Goal: Task Accomplishment & Management: Complete application form

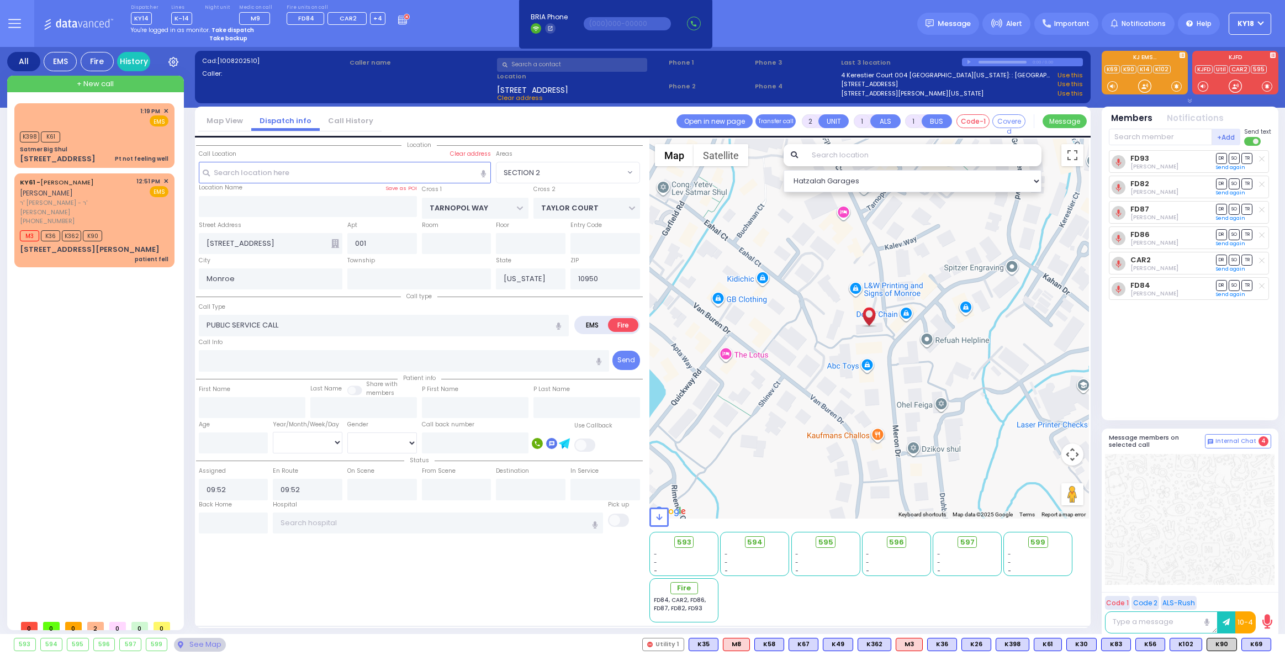
select select "SECTION 2"
select select
click at [221, 31] on strong "Take dispatch" at bounding box center [233, 30] width 43 height 8
select select "4"
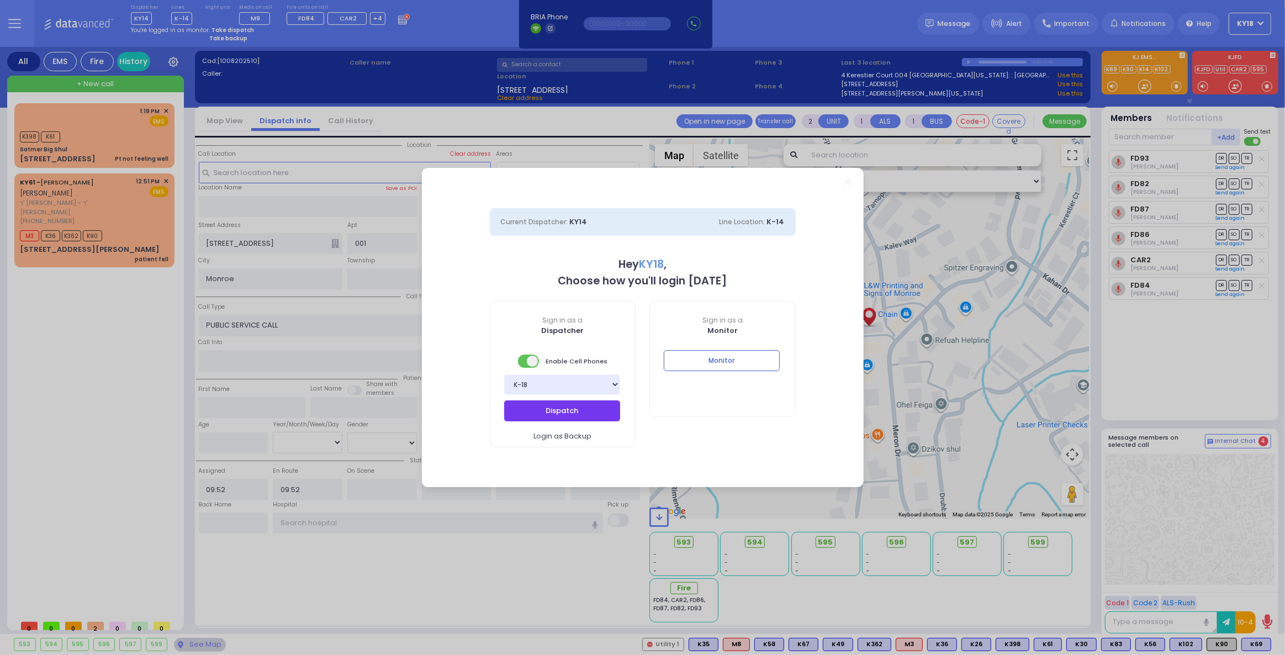
click at [546, 408] on button "Dispatch" at bounding box center [562, 410] width 116 height 21
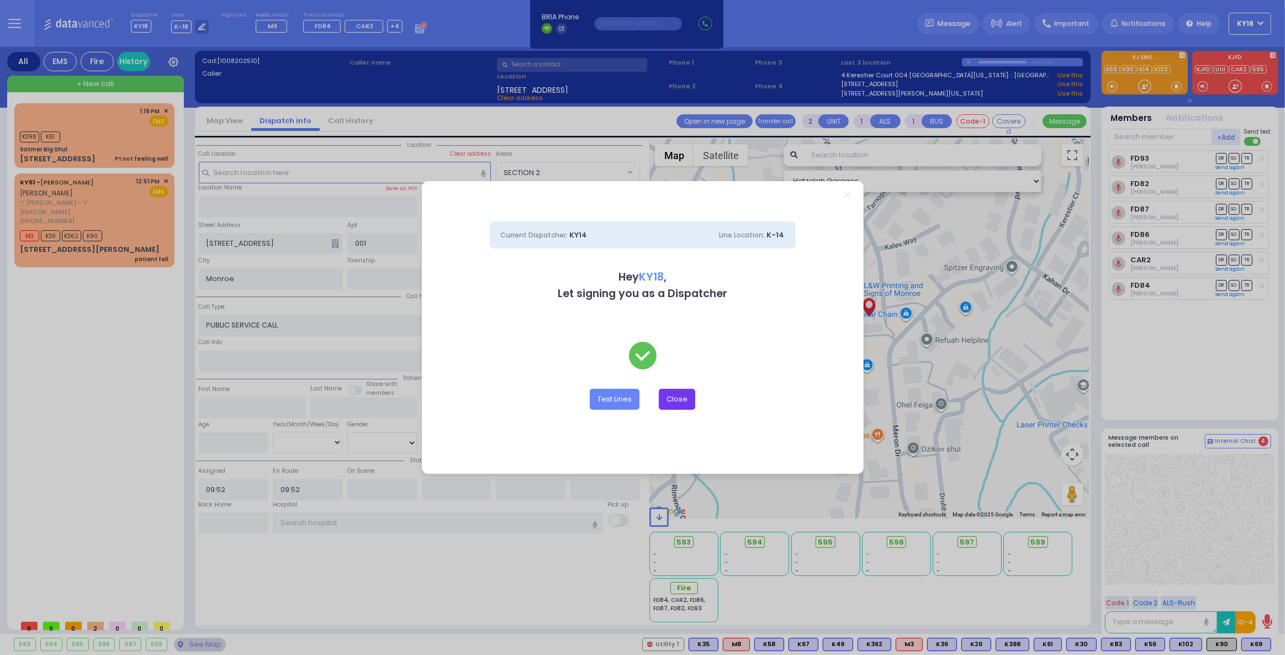
click at [678, 399] on button "Close" at bounding box center [677, 399] width 36 height 21
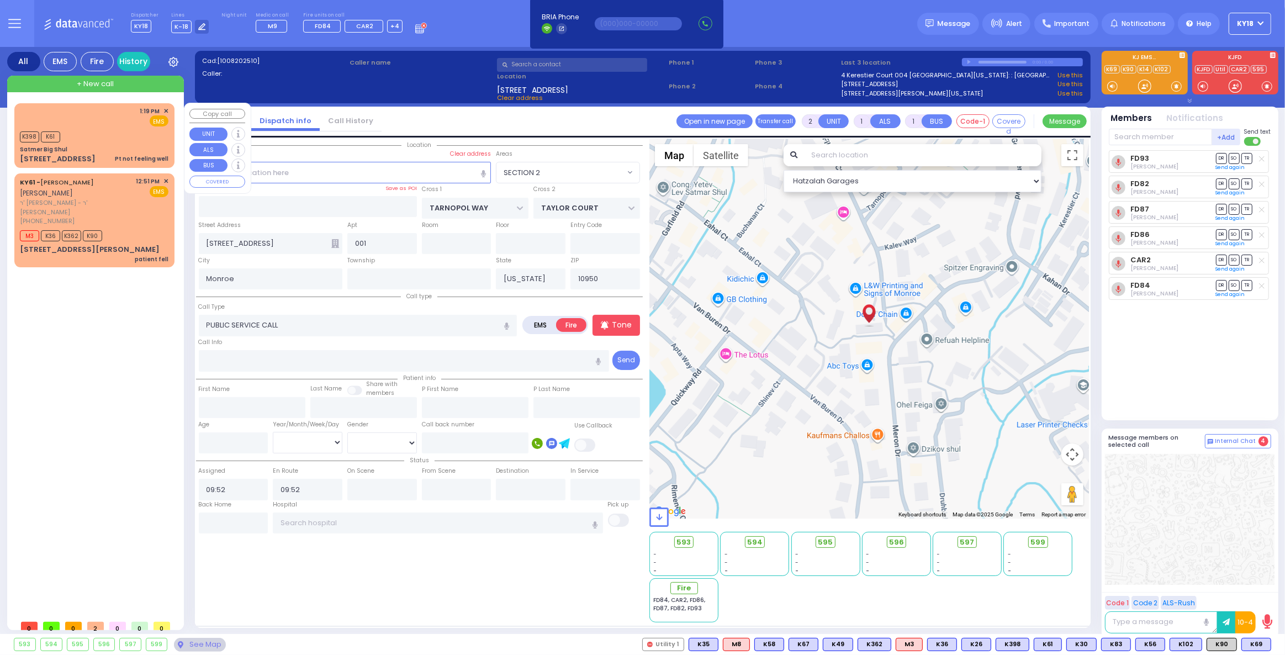
click at [89, 81] on span "+ New call" at bounding box center [95, 83] width 37 height 11
select select
radio input "true"
select select
type input "13:40"
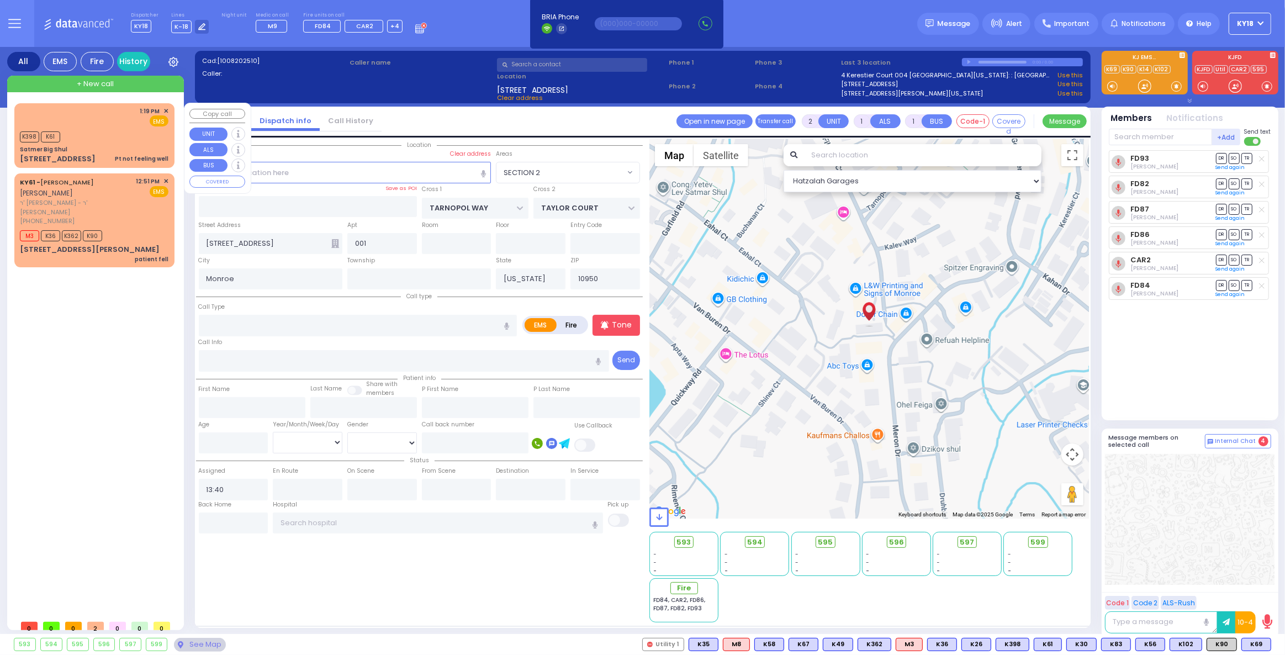
select select "Hatzalah Garages"
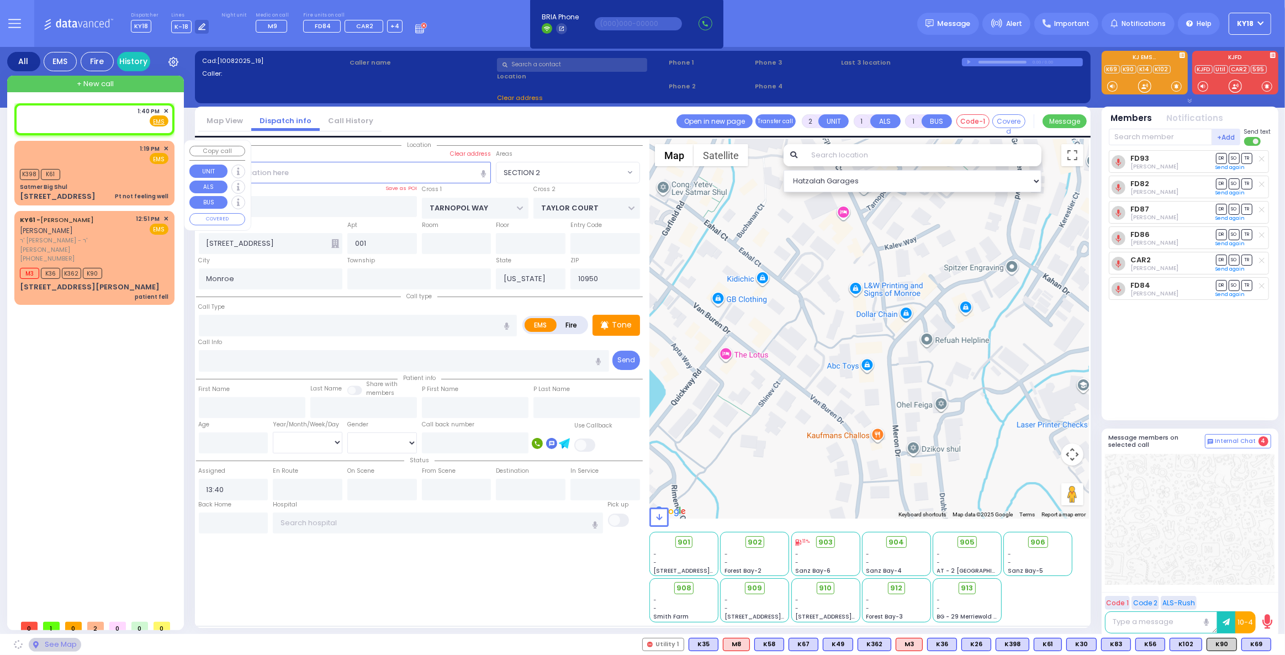
select select
radio input "true"
select select
select select "Hatzalah Garages"
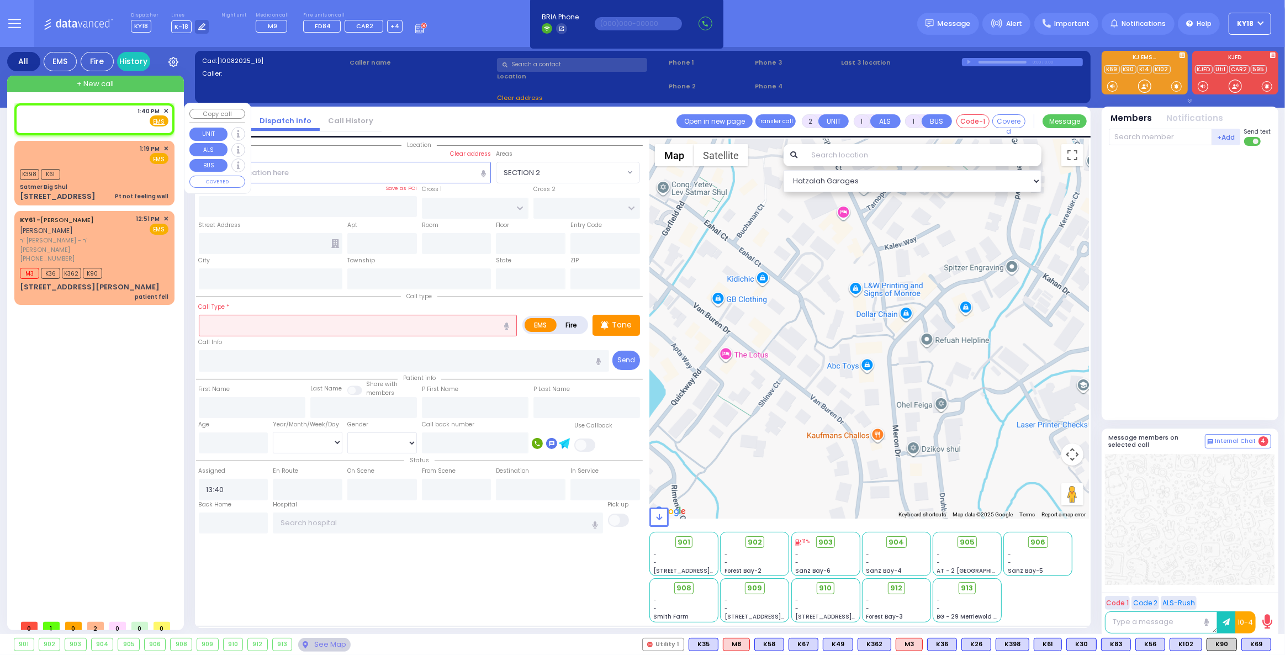
click at [103, 123] on div "1:40 PM ✕ Fire EMS" at bounding box center [94, 117] width 149 height 20
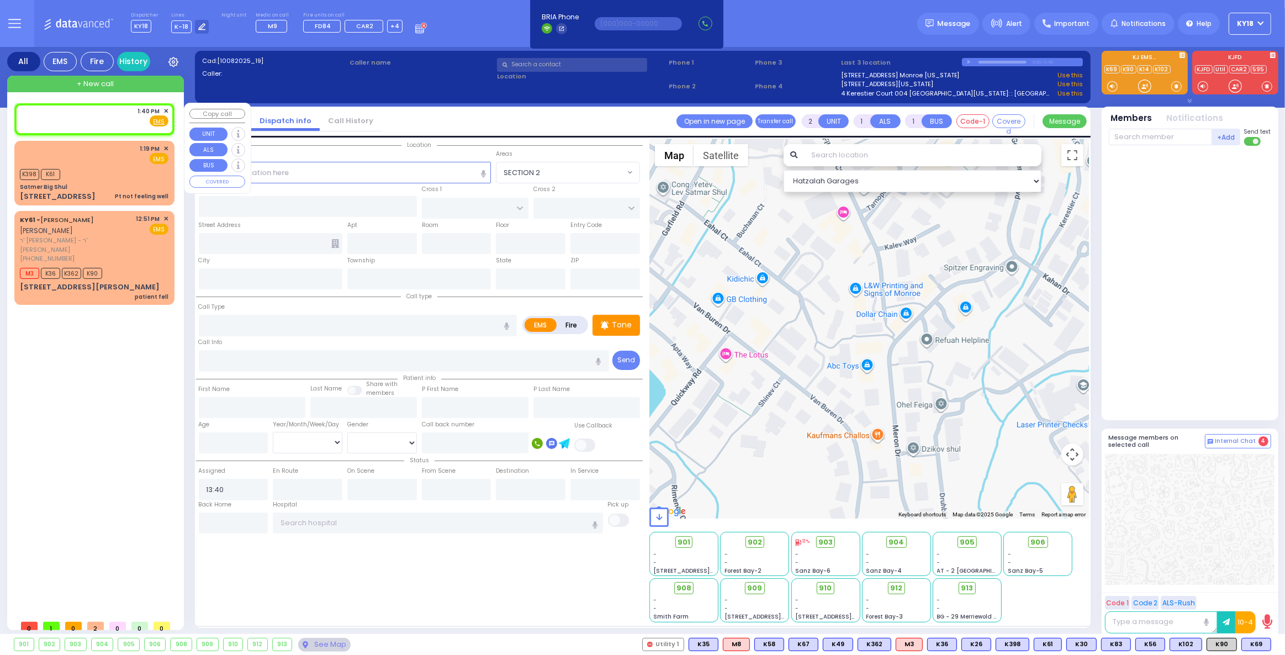
select select
radio input "true"
select select
select select "Hatzalah Garages"
click at [335, 180] on input "text" at bounding box center [345, 172] width 293 height 21
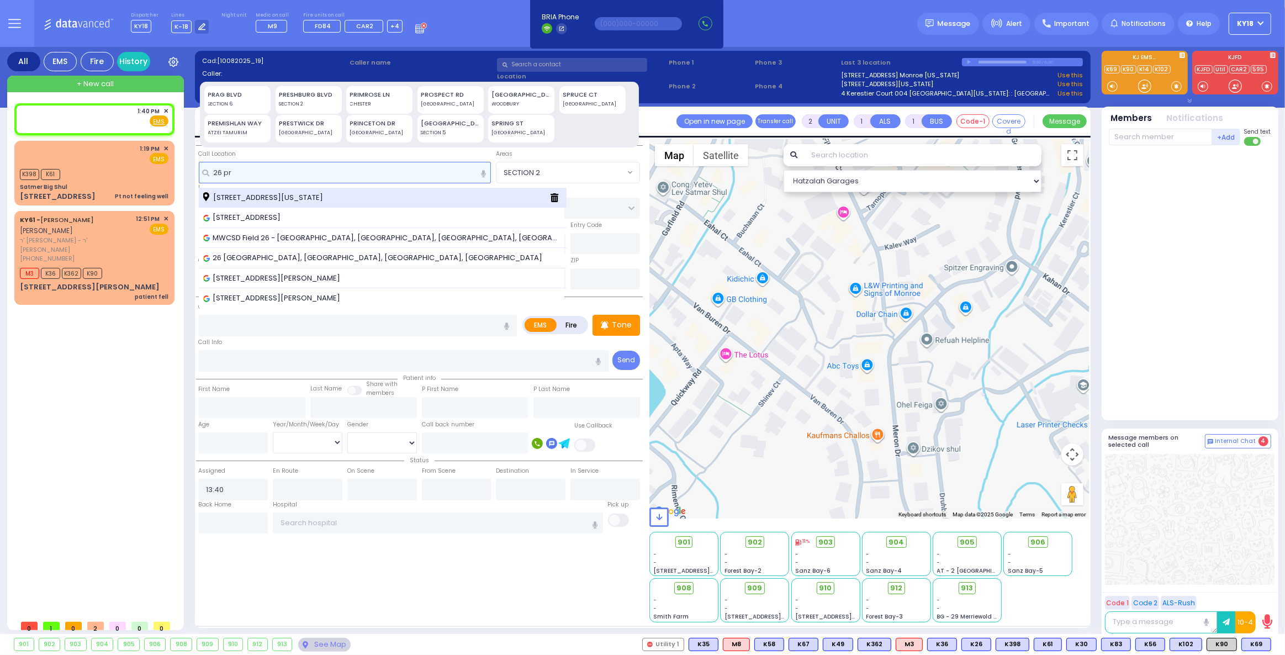
type input "26 pr"
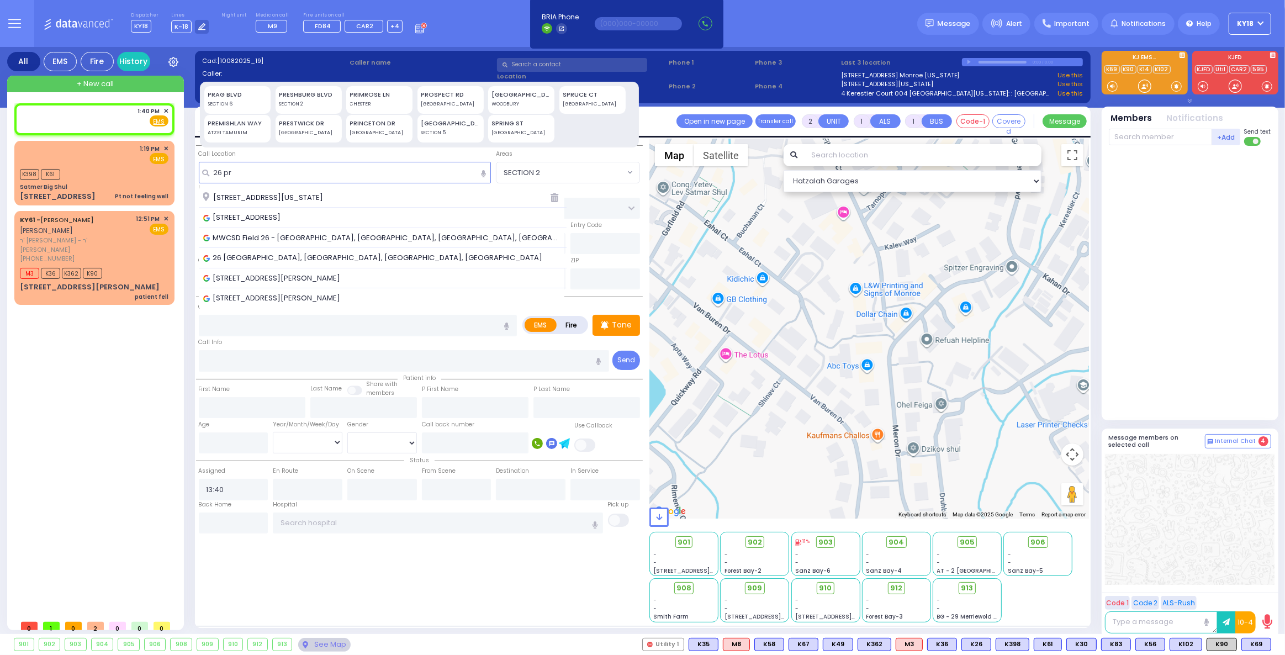
click at [327, 193] on span "[STREET_ADDRESS][US_STATE]" at bounding box center [265, 197] width 124 height 11
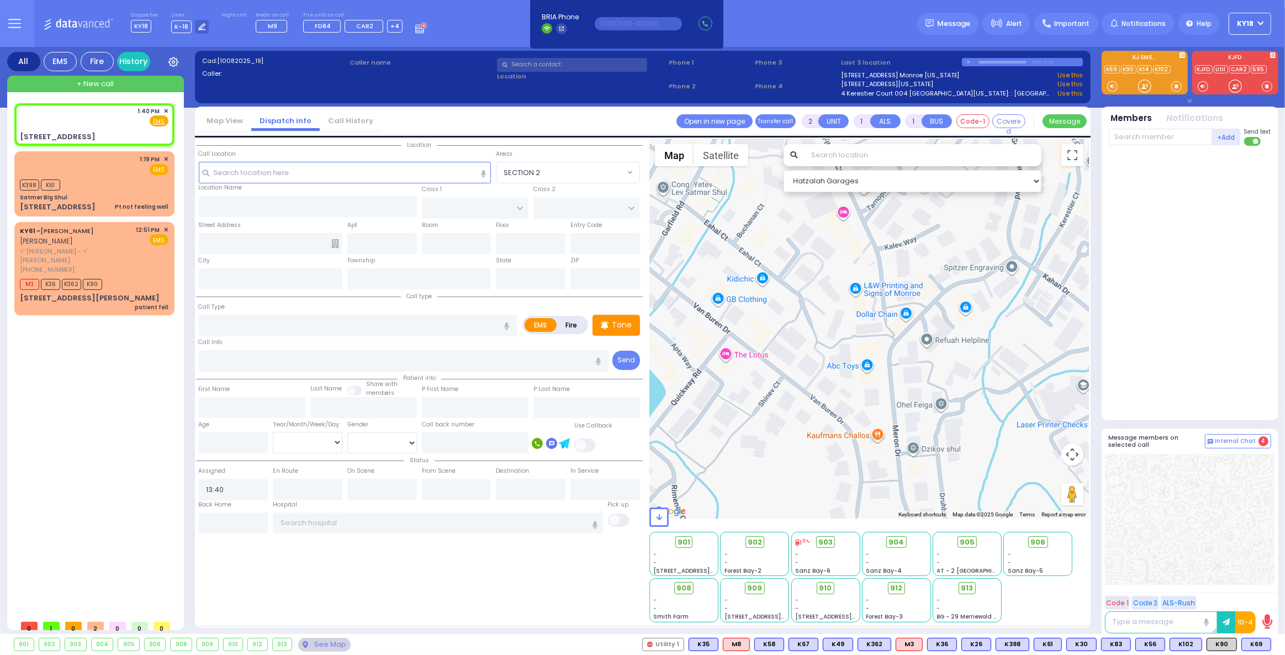
select select
radio input "true"
select select
select select "Hatzalah Garages"
type input "MAIDSTONE LN"
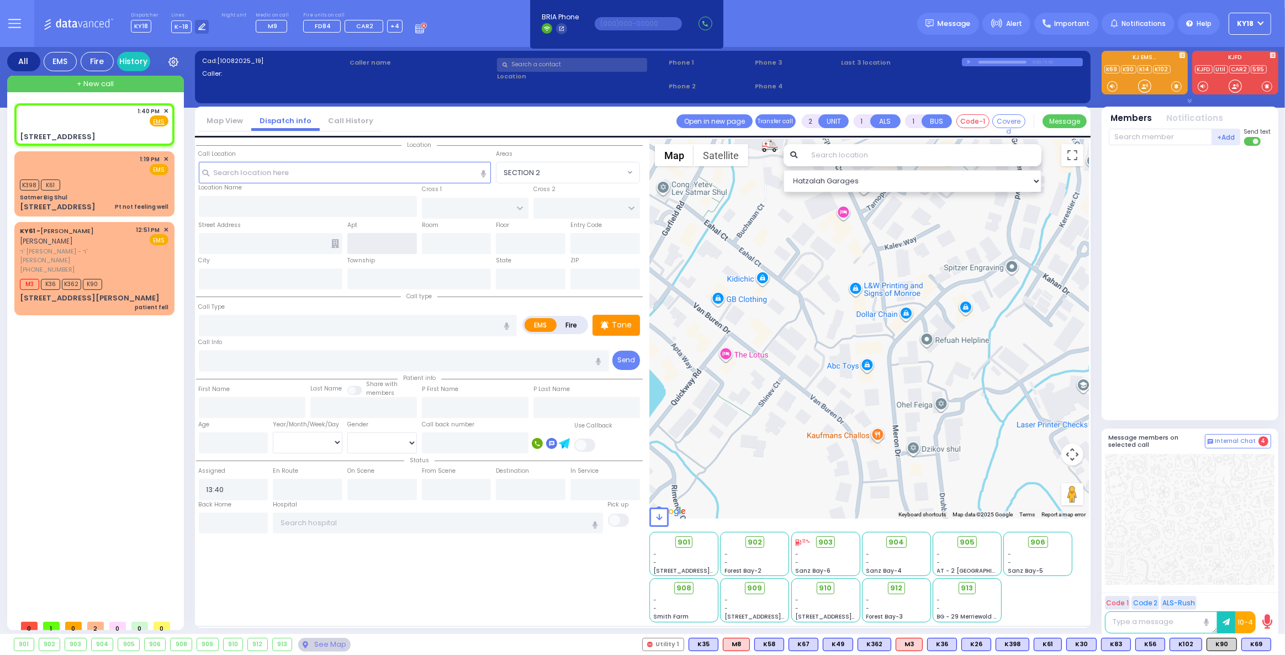
type input "LOCH LOMOND COURT"
type input "[STREET_ADDRESS]"
type input "Monroe"
type input "[US_STATE]"
type input "10950"
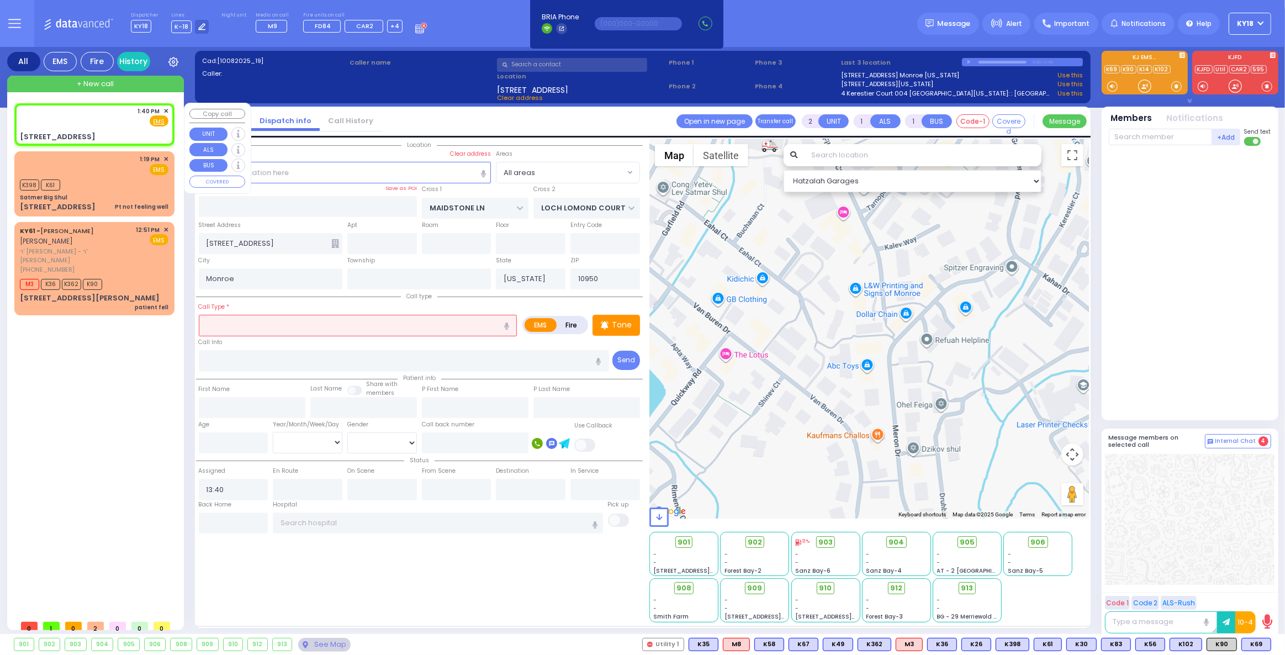
click at [128, 129] on div "1:40 PM ✕ Fire EMS" at bounding box center [95, 124] width 156 height 39
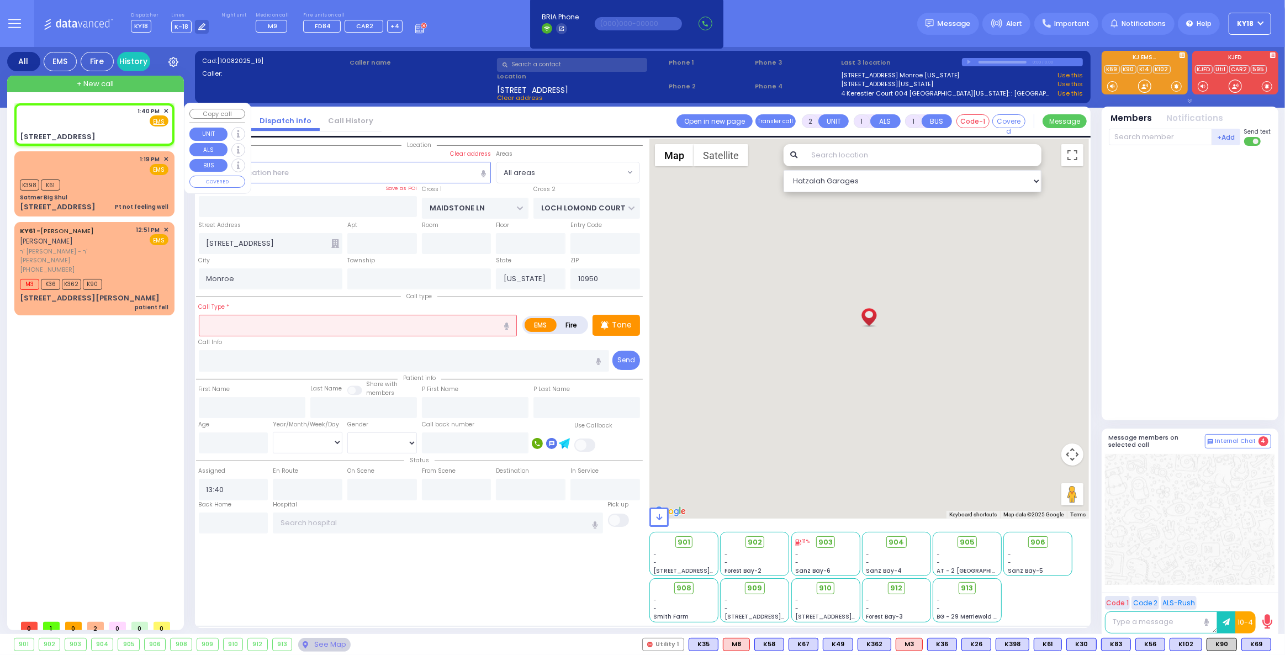
select select
radio input "true"
select select
select select "Hatzalah Garages"
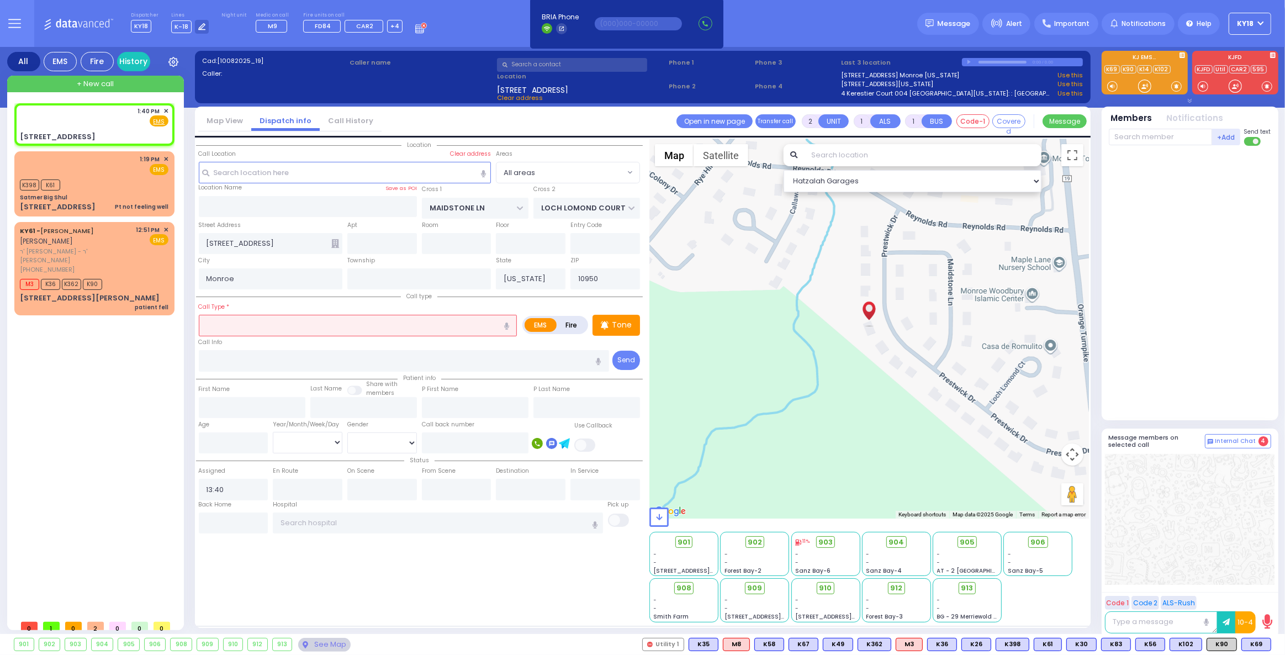
click at [225, 331] on input "text" at bounding box center [358, 325] width 319 height 21
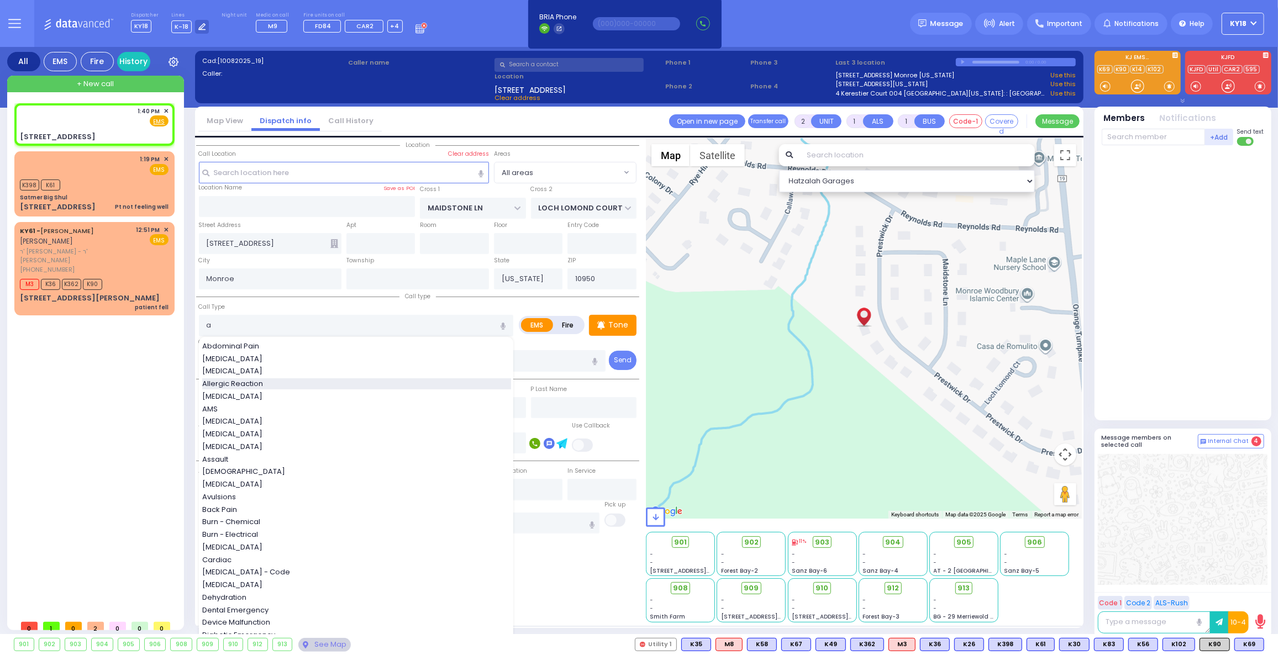
click at [245, 386] on span "Allergic Reaction" at bounding box center [234, 383] width 65 height 11
type input "Allergic Reaction"
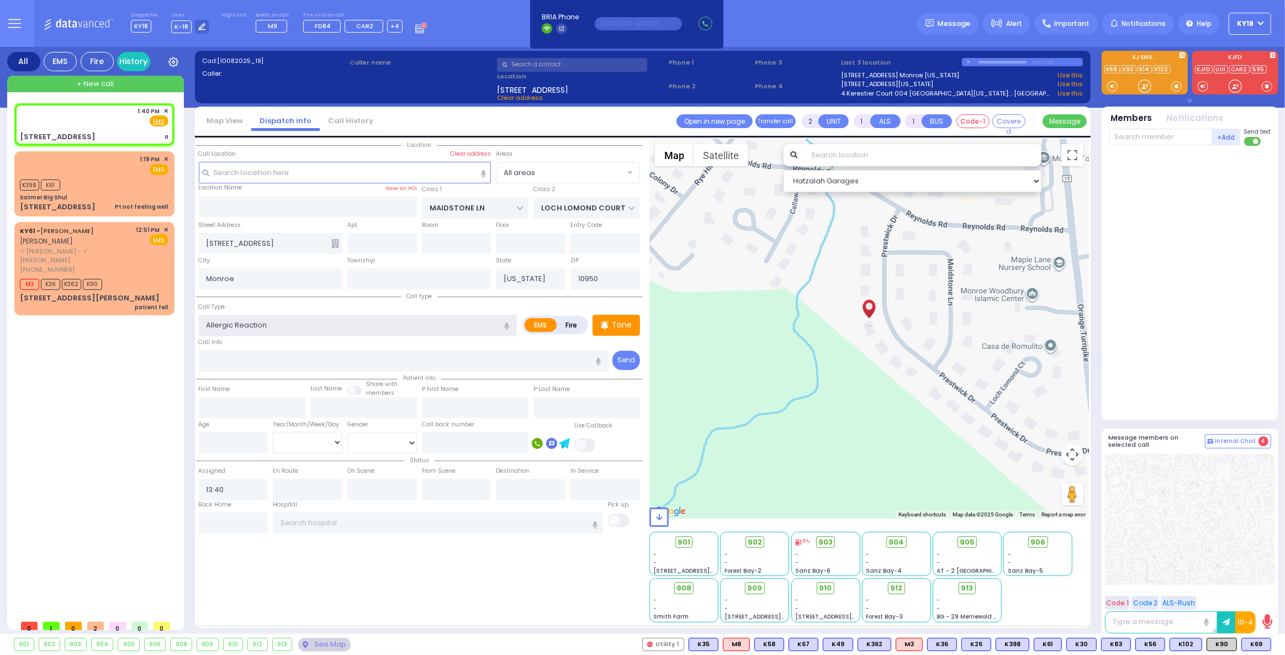
select select
radio input "true"
select select
select select "Hatzalah Garages"
select select
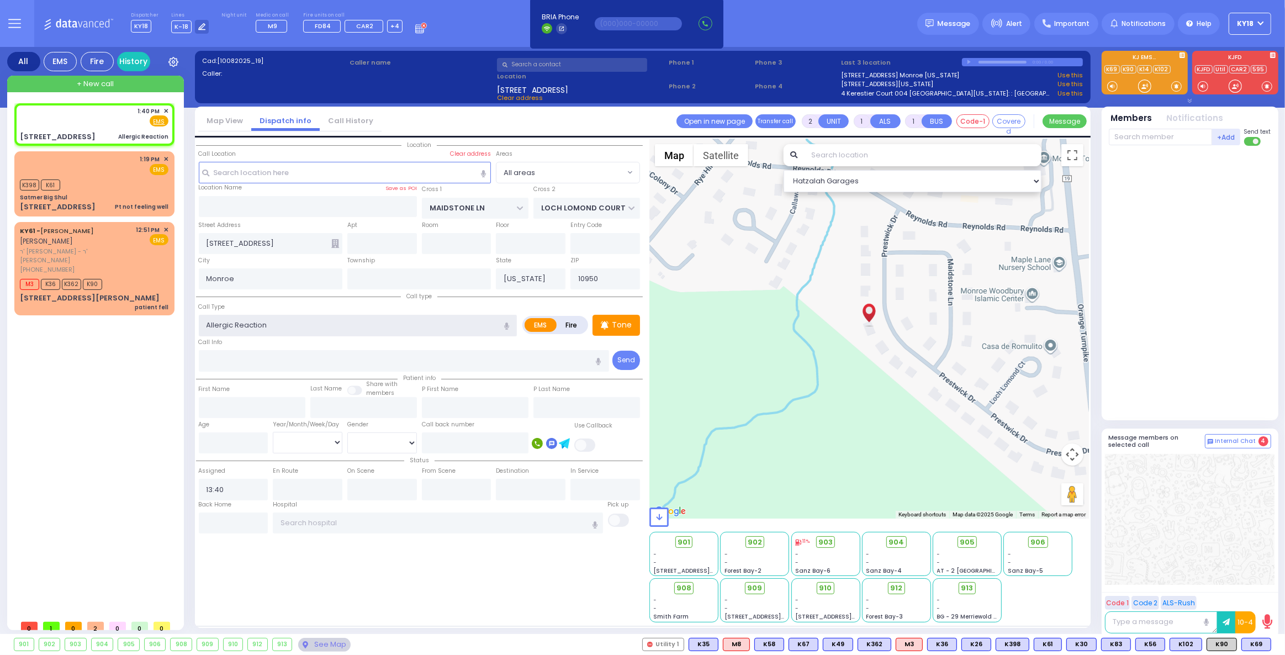
radio input "true"
select select
select select "Hatzalah Garages"
click at [1187, 646] on span "K102" at bounding box center [1185, 645] width 31 height 12
select select
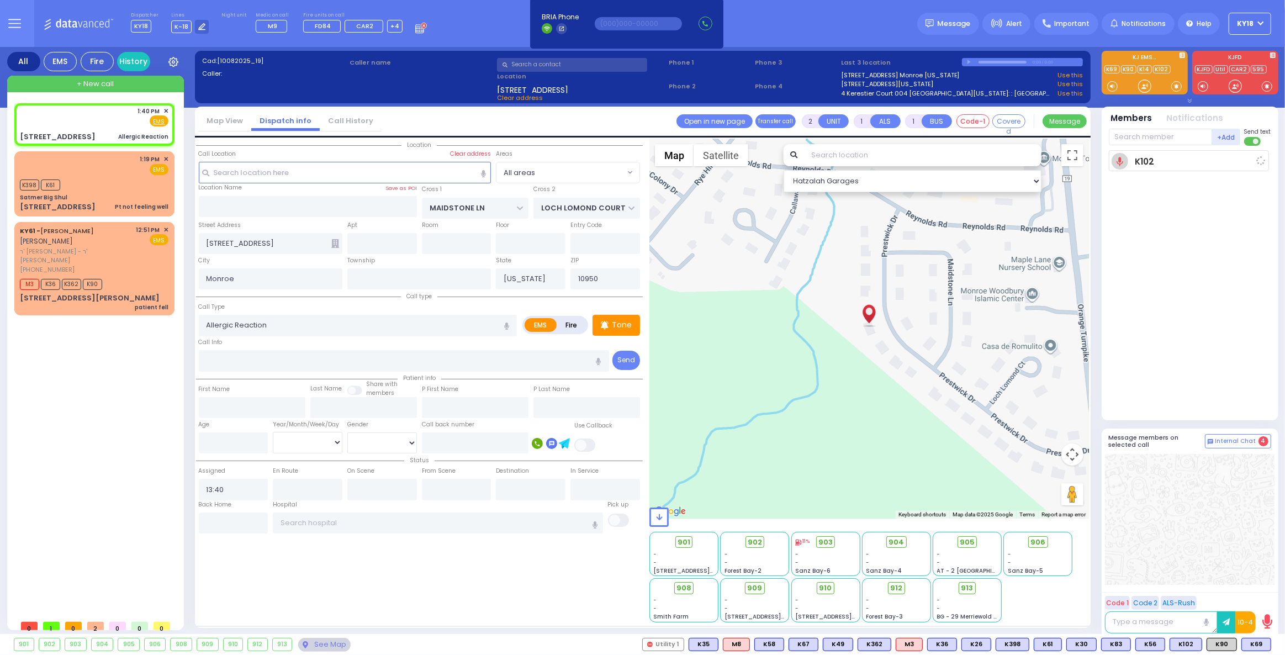
radio input "true"
select select
type input "13:41"
select select "Hatzalah Garages"
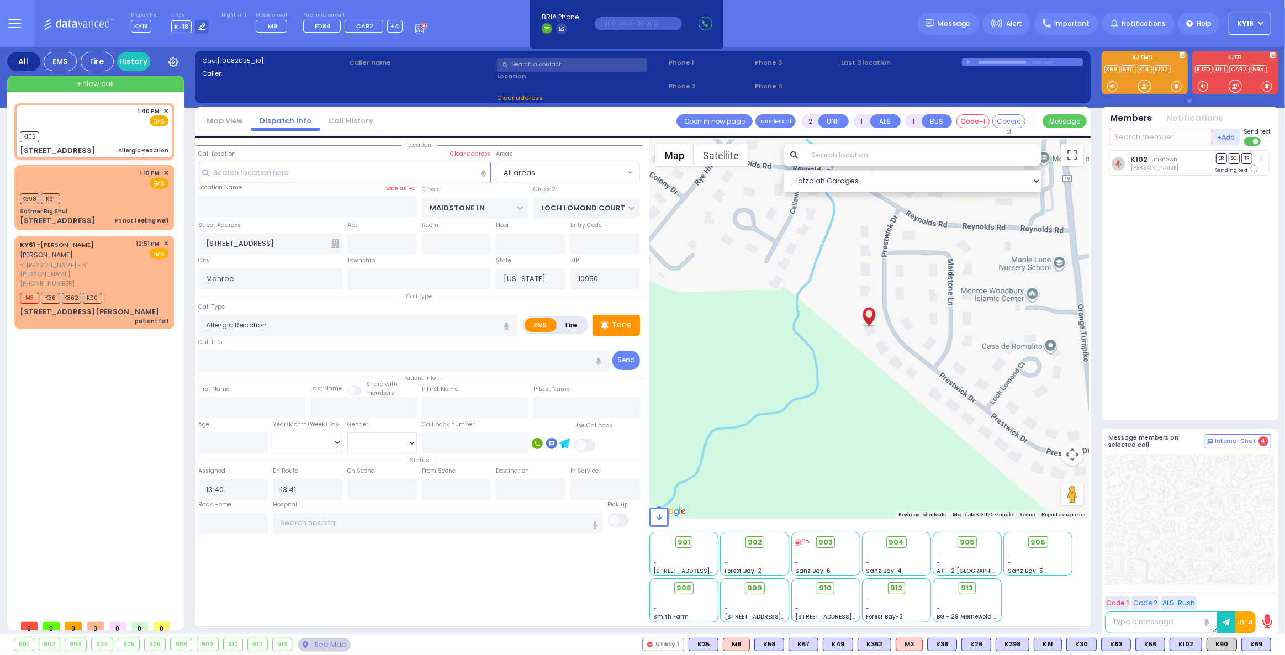
click at [1146, 140] on input "text" at bounding box center [1160, 137] width 103 height 17
select select
radio input "true"
select select
select select "Hatzalah Garages"
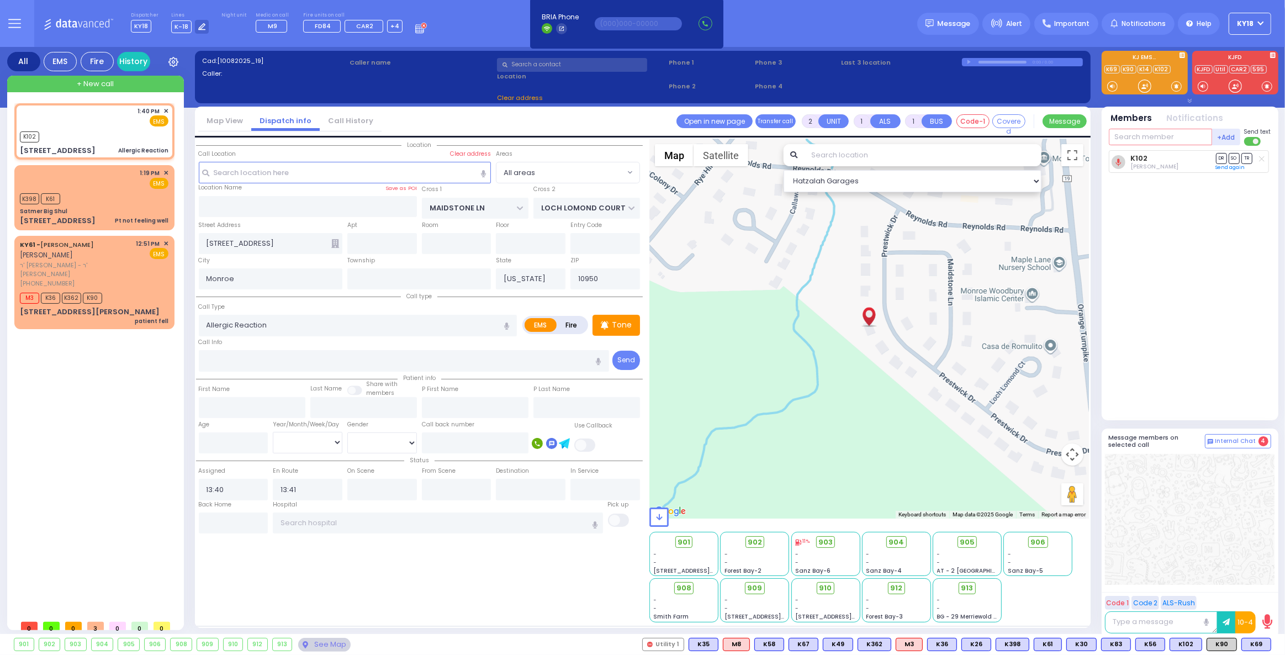
type input "m"
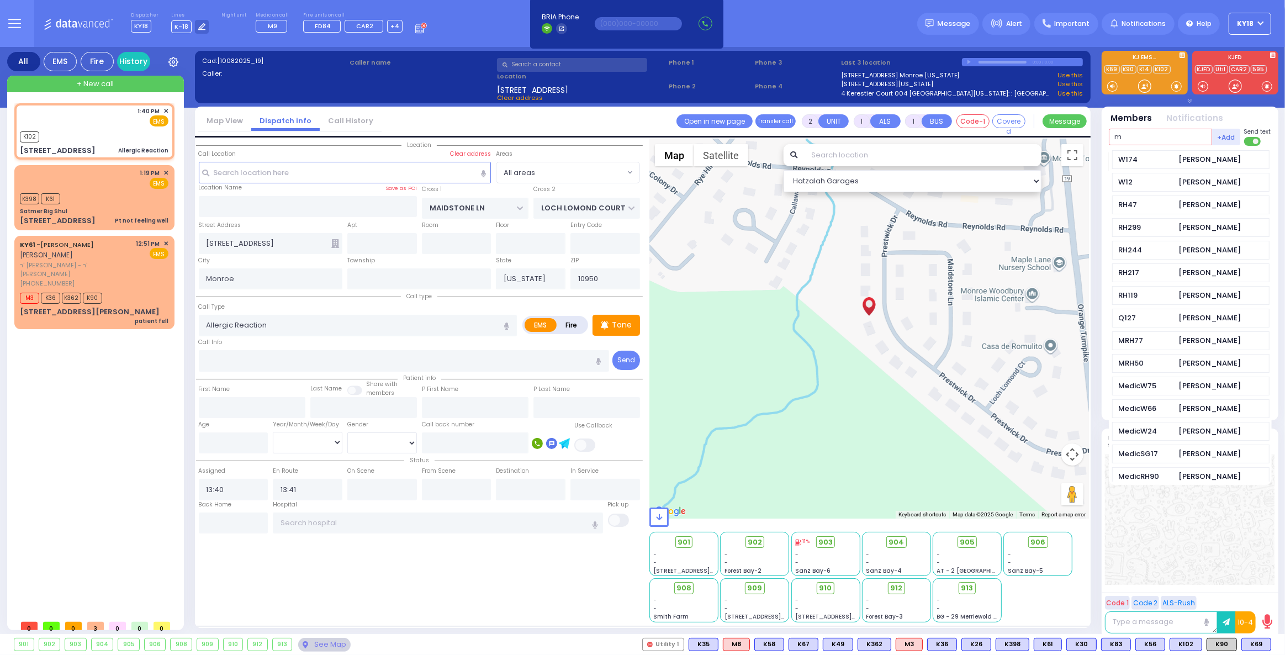
select select
radio input "true"
select select
select select "Hatzalah Garages"
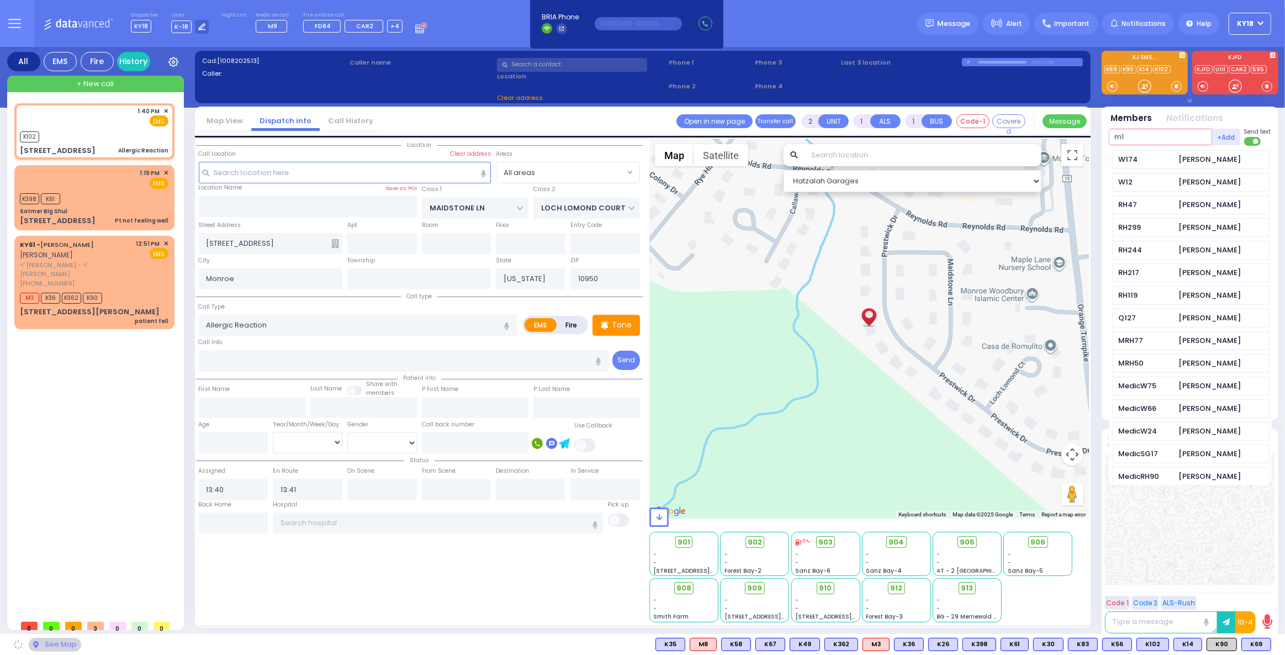
type input "m10"
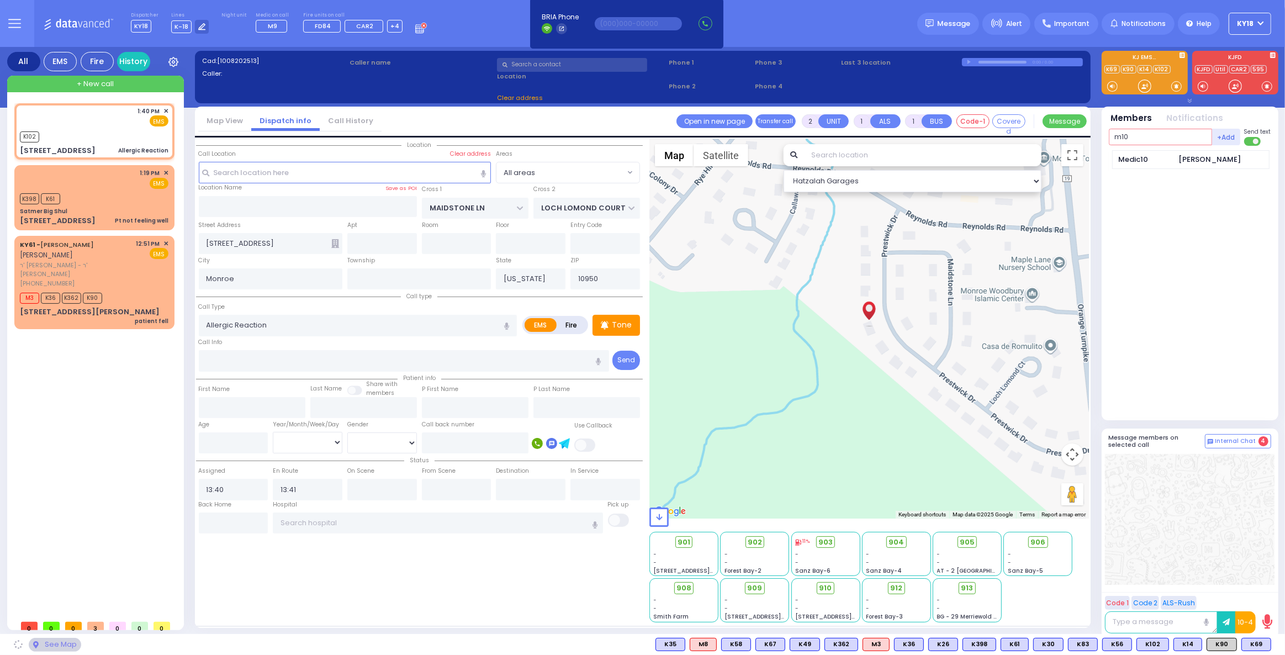
select select
radio input "true"
select select
select select "Hatzalah Garages"
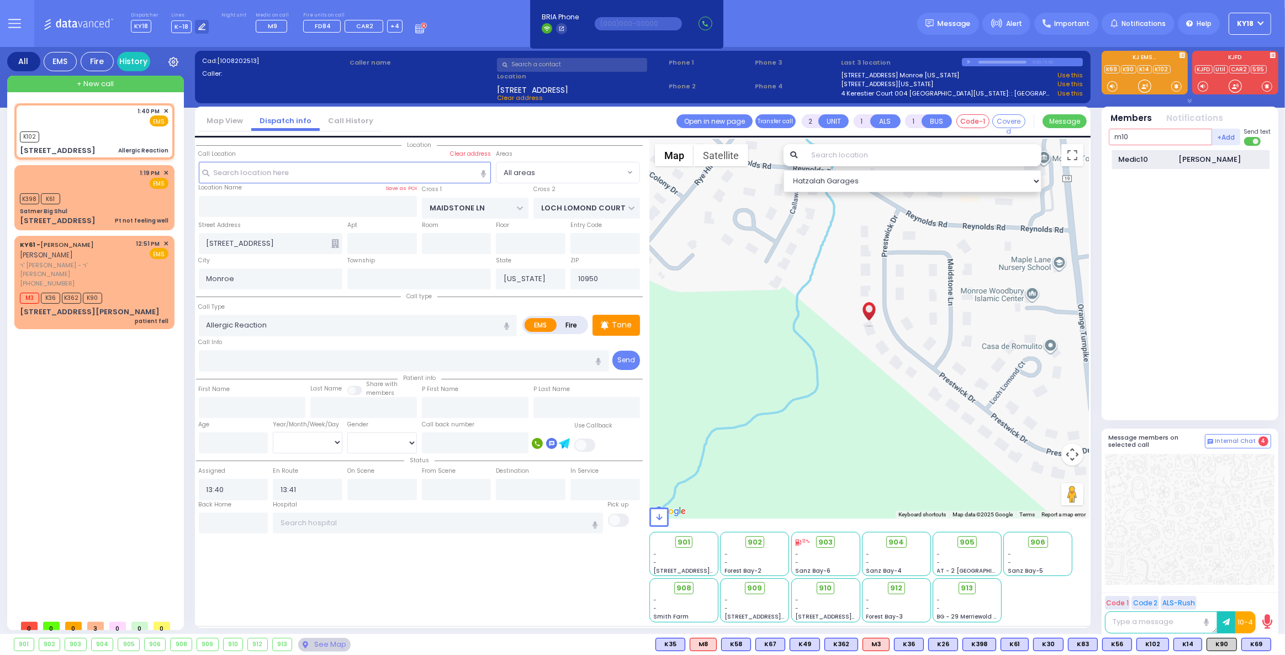
type input "m10"
click at [1180, 164] on div "[PERSON_NAME]" at bounding box center [1210, 159] width 62 height 11
select select
radio input "true"
select select
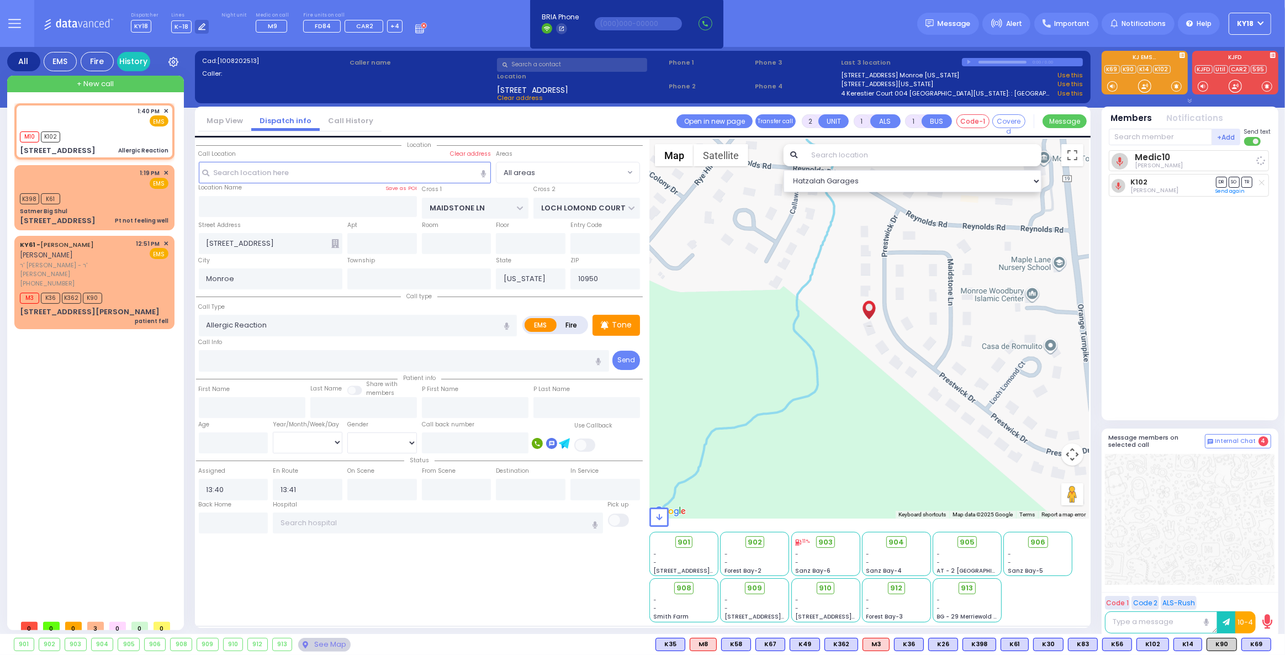
select select "Hatzalah Garages"
click at [1125, 137] on input "text" at bounding box center [1160, 137] width 103 height 17
click at [1252, 646] on span "K70" at bounding box center [1256, 645] width 29 height 12
select select
radio input "true"
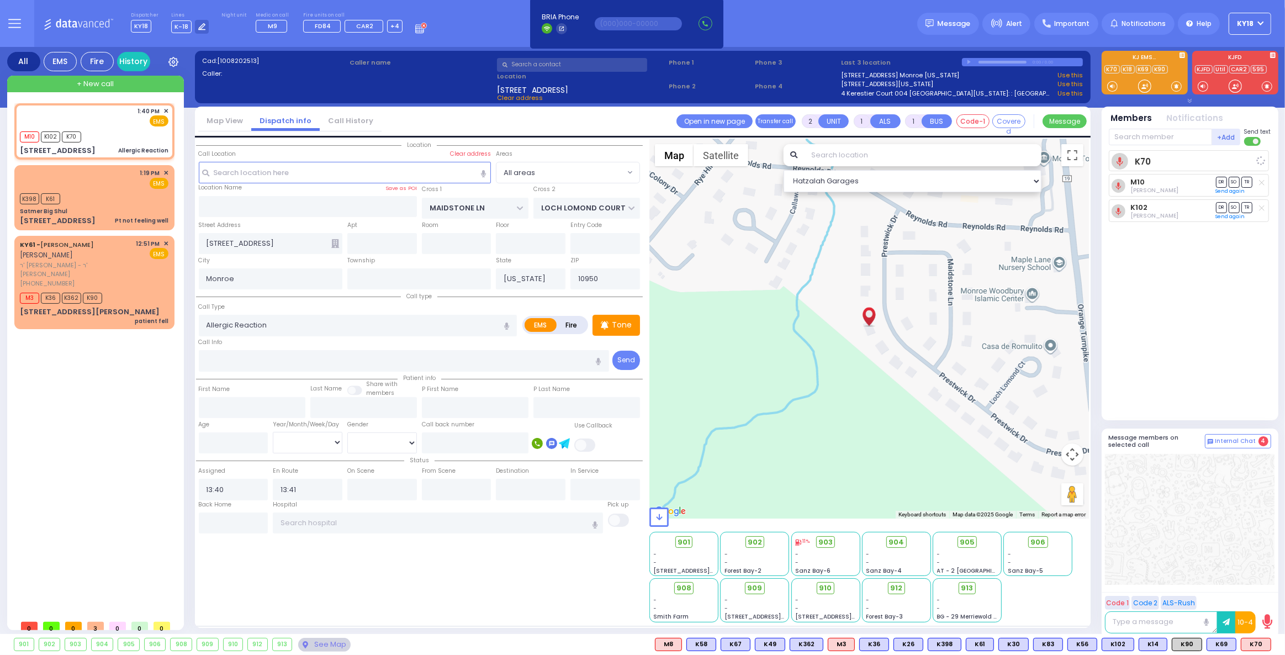
select select
select select "Hatzalah Garages"
click at [219, 443] on input "number" at bounding box center [234, 443] width 70 height 21
type input "11"
click at [314, 442] on select "Year Month Week Day" at bounding box center [308, 442] width 70 height 21
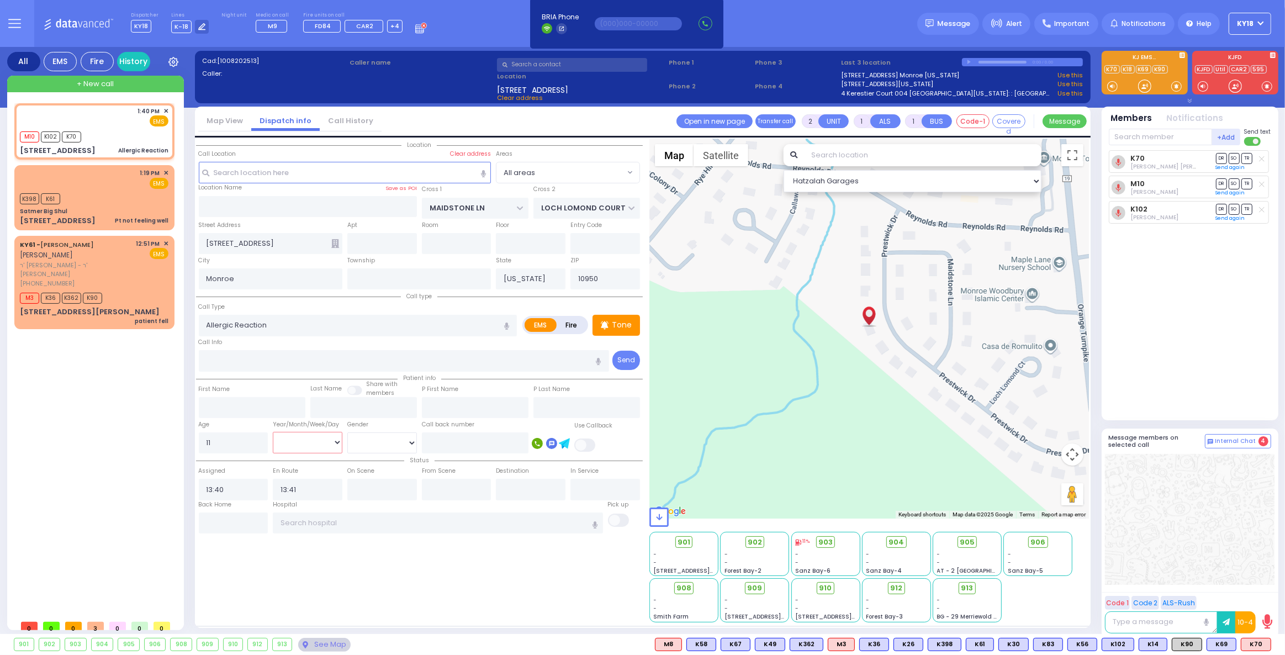
select select "Month"
click at [273, 432] on select "Year Month Week Day" at bounding box center [308, 442] width 70 height 21
select select
radio input "true"
select select
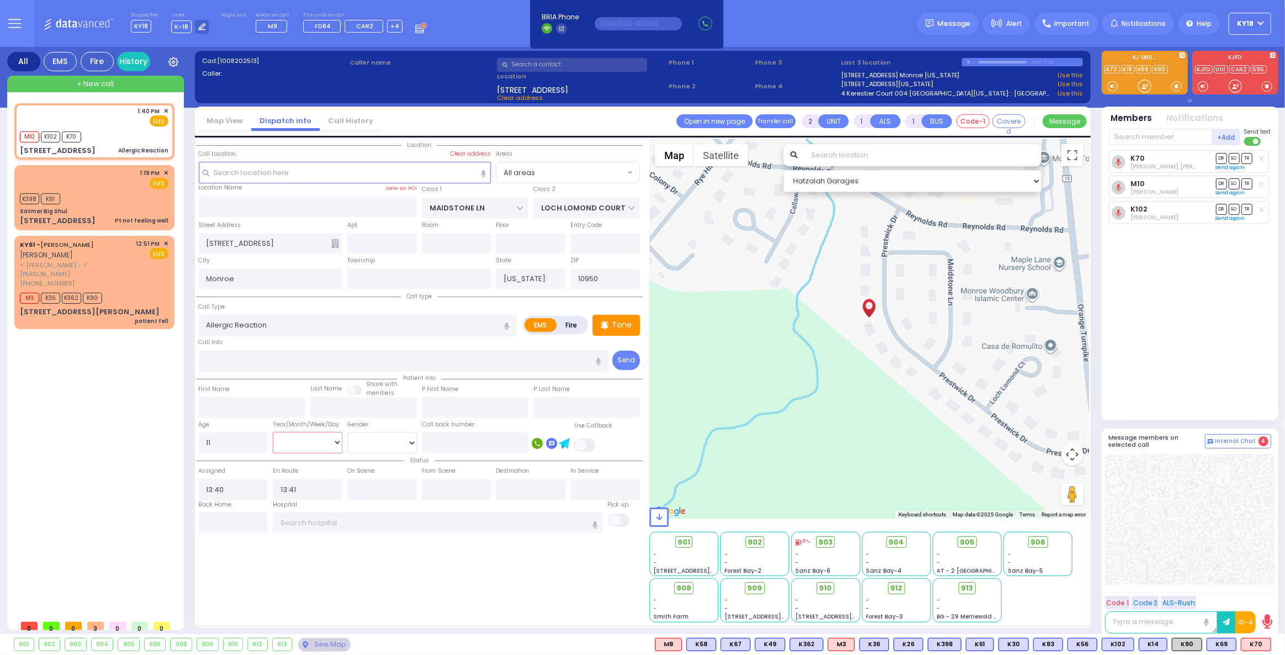
select select "Hatzalah Garages"
select select
radio input "true"
select select "Month"
select select "Hatzalah Garages"
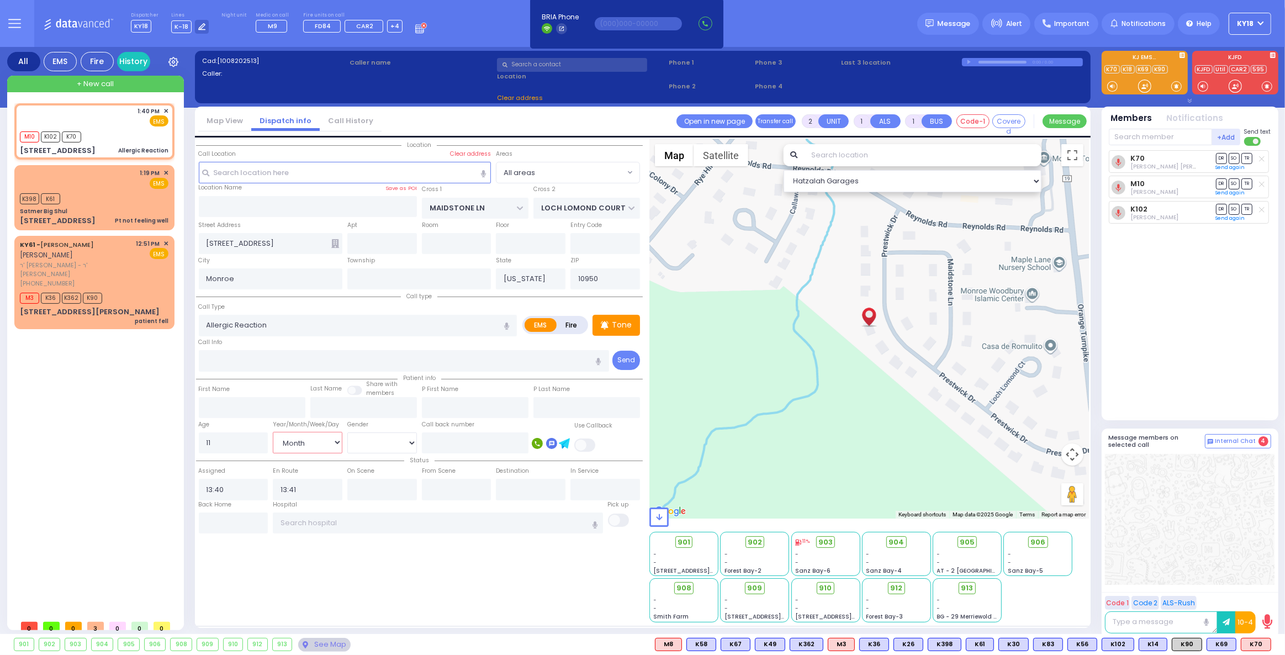
click at [332, 441] on select "Year Month Week Day" at bounding box center [308, 442] width 70 height 21
click at [273, 432] on select "Year Month Week Day" at bounding box center [308, 442] width 70 height 21
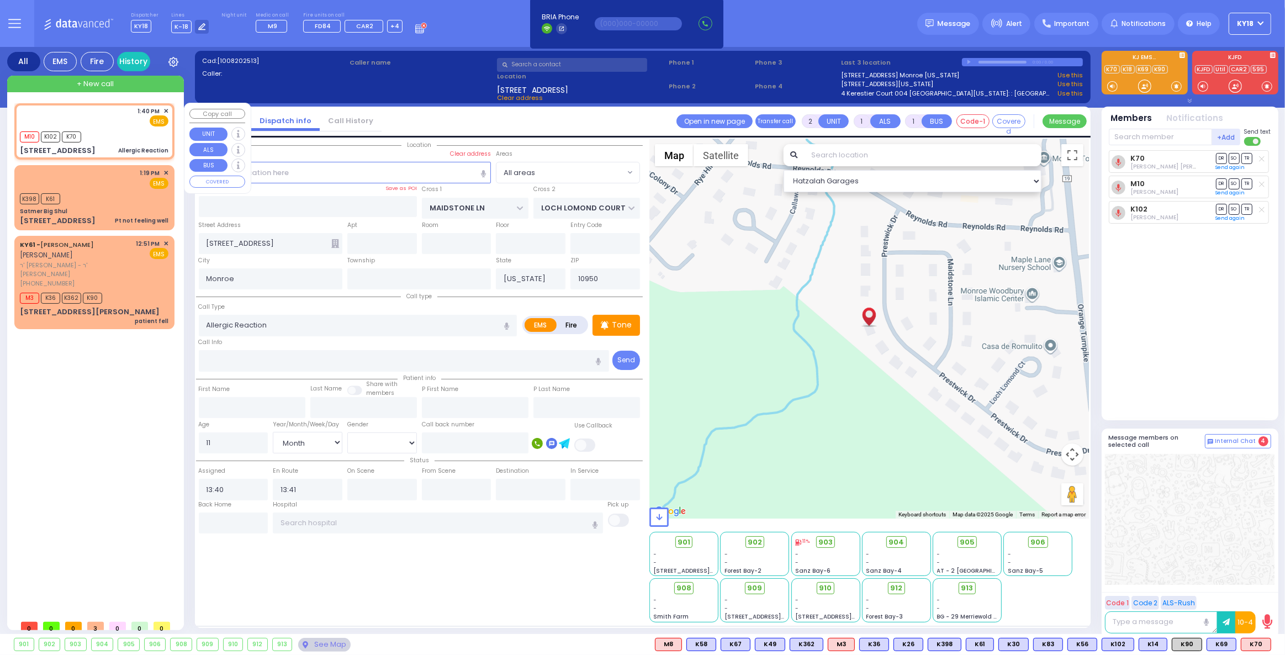
click at [93, 143] on div "1:40 PM ✕ EMS M10 K70" at bounding box center [95, 131] width 156 height 53
select select
radio input "true"
select select "Month"
select select "Hatzalah Garages"
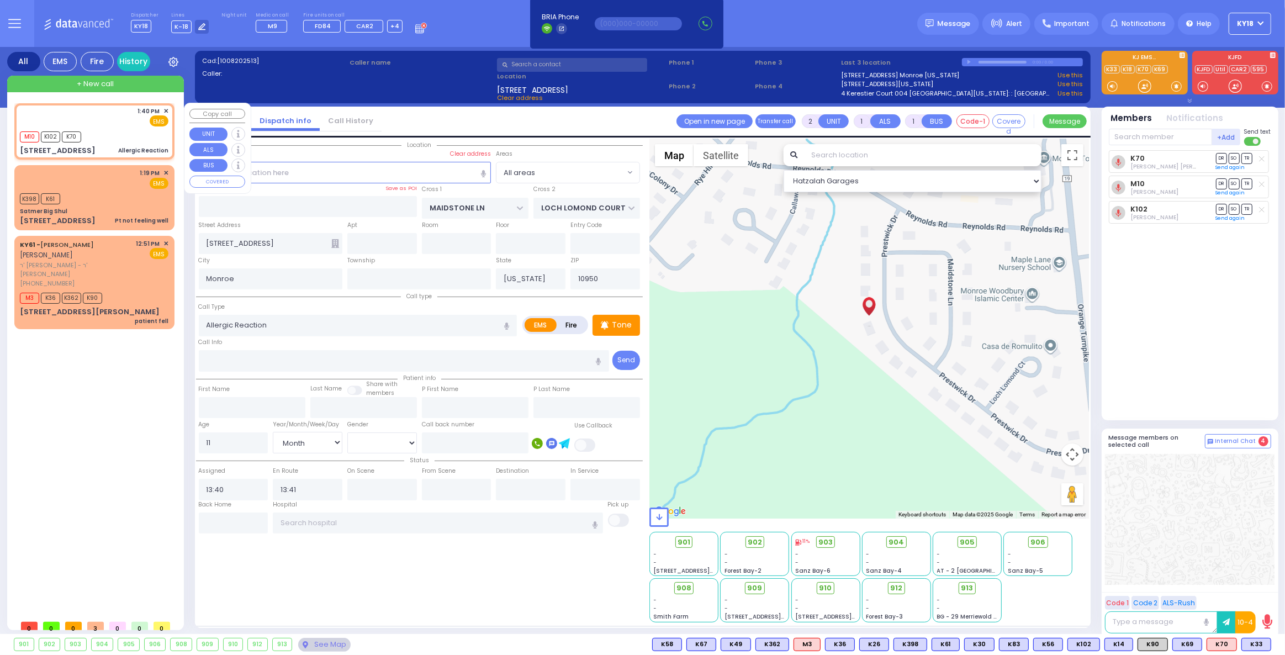
click at [109, 144] on div "1:40 PM ✕ EMS M10 K70" at bounding box center [95, 131] width 156 height 53
select select
radio input "true"
select select "Month"
select select "Hatzalah Garages"
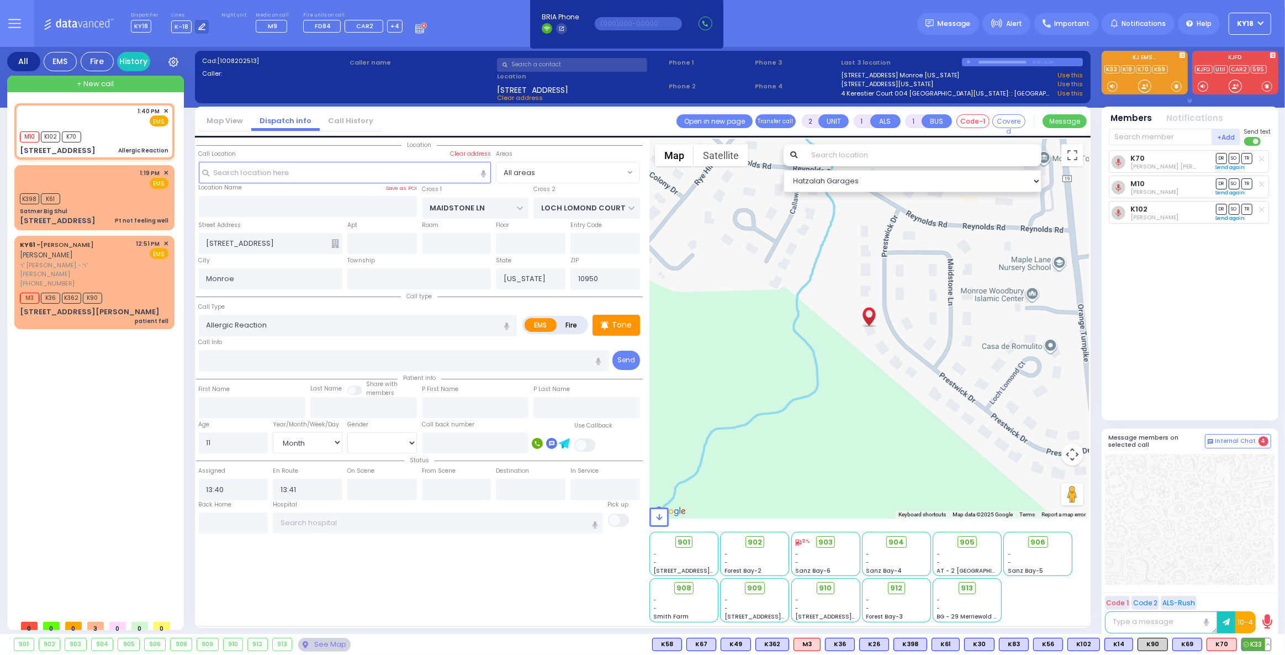
click at [1257, 642] on span "K33" at bounding box center [1256, 645] width 29 height 12
select select
radio input "true"
select select "Month"
select select "Hatzalah Garages"
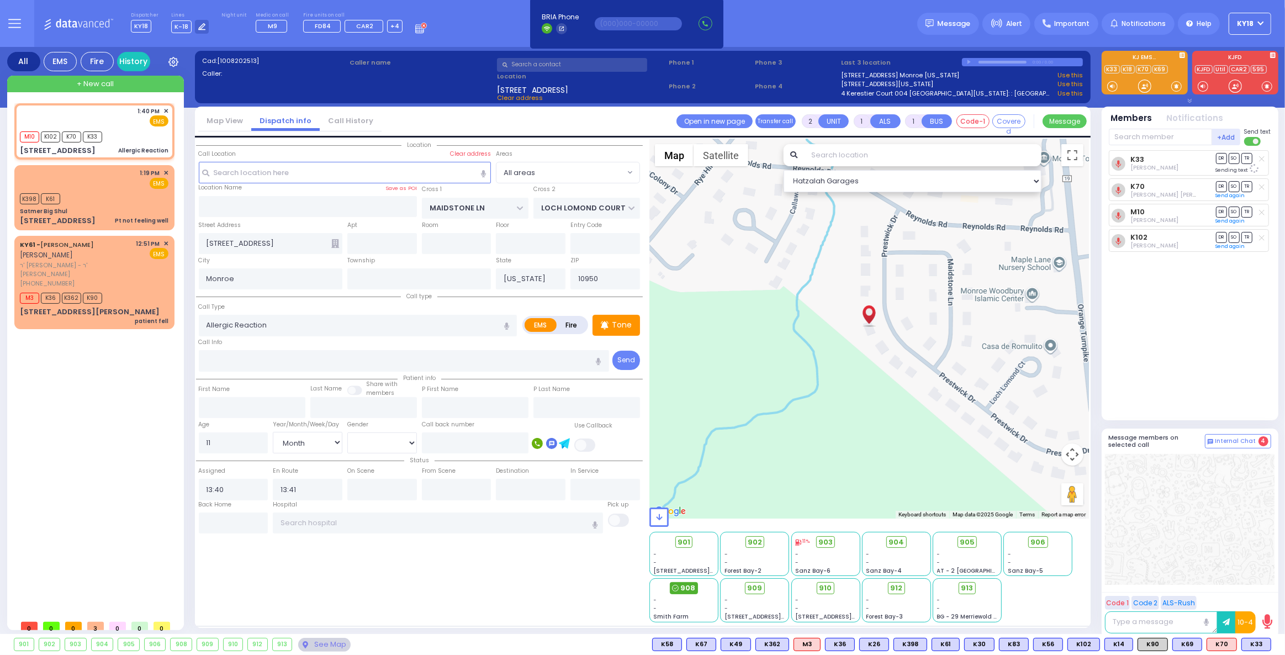
click at [679, 585] on div "908" at bounding box center [684, 588] width 28 height 12
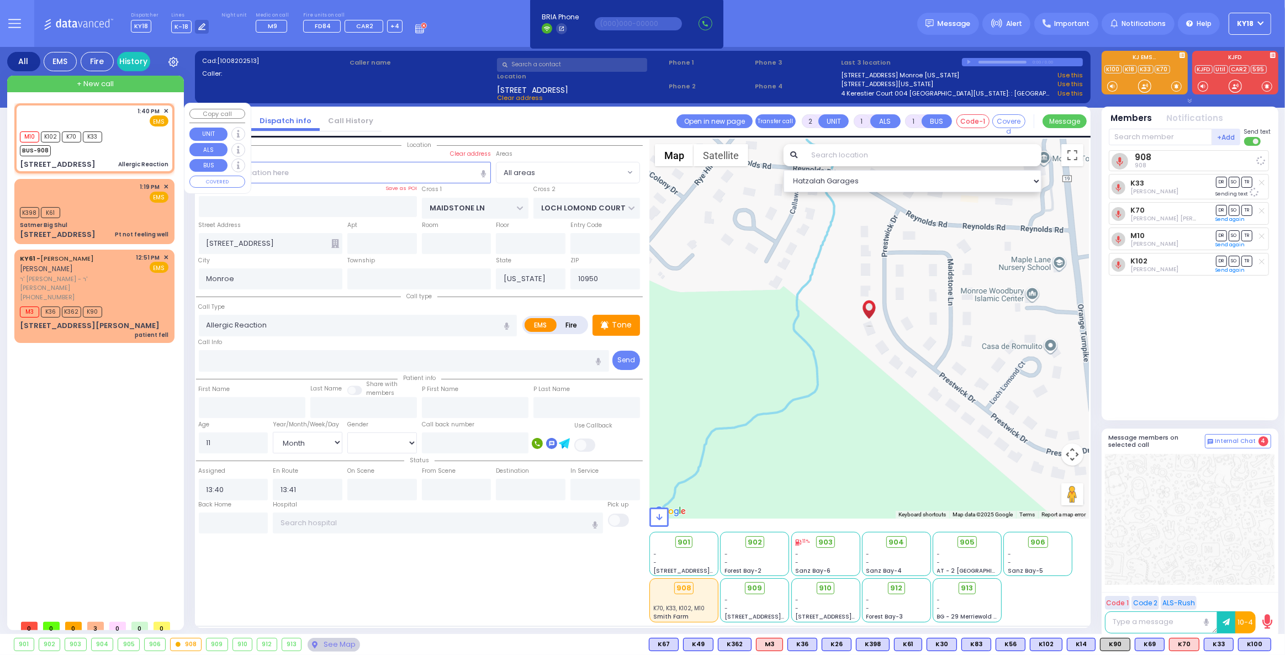
select select
radio input "true"
select select "Month"
click at [108, 157] on div "1:40 PM ✕ EMS M10 K70" at bounding box center [95, 138] width 156 height 67
select select "Hatzalah Garages"
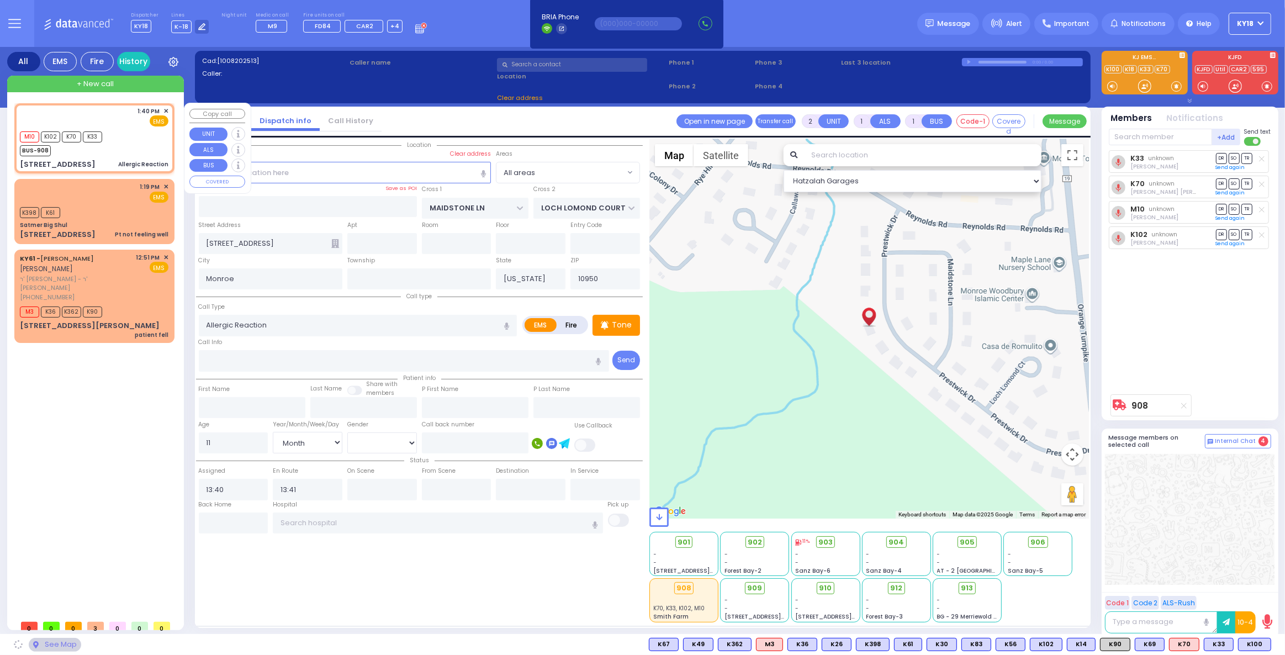
radio input "true"
select select "Month"
select select
select select "Hatzalah Garages"
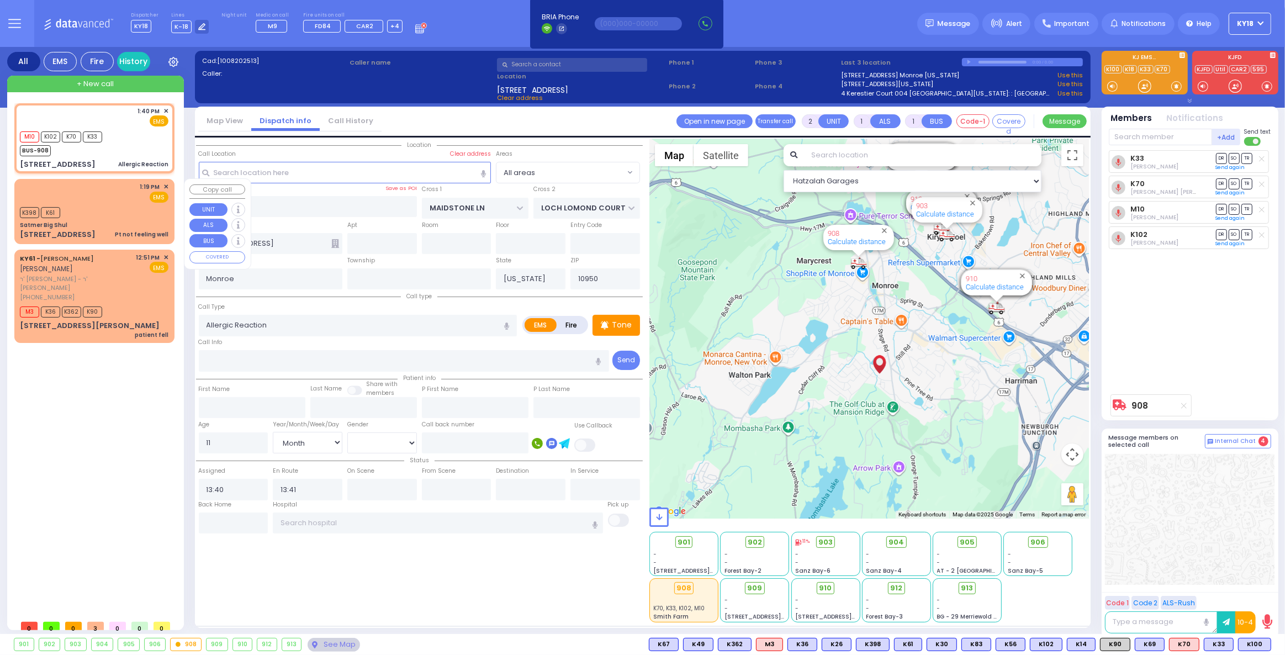
click at [105, 215] on div "K398 K61" at bounding box center [94, 211] width 149 height 14
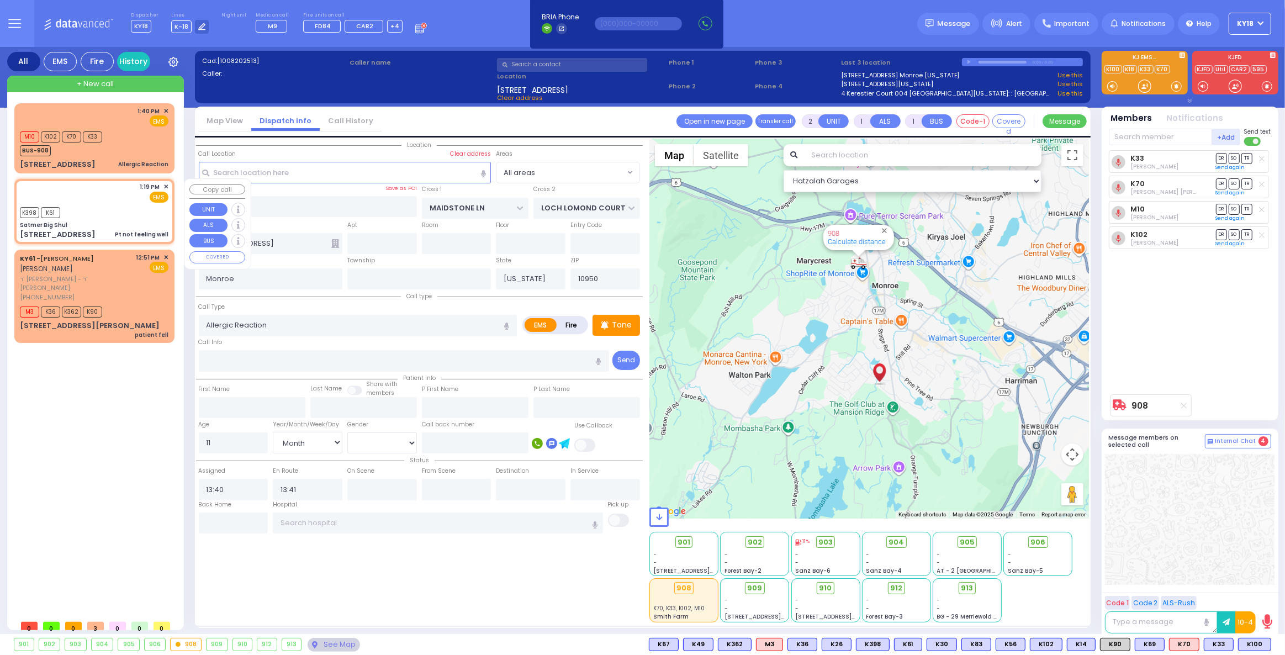
type input "1"
type input "0"
select select
type input "Pt not feeling well"
radio input "true"
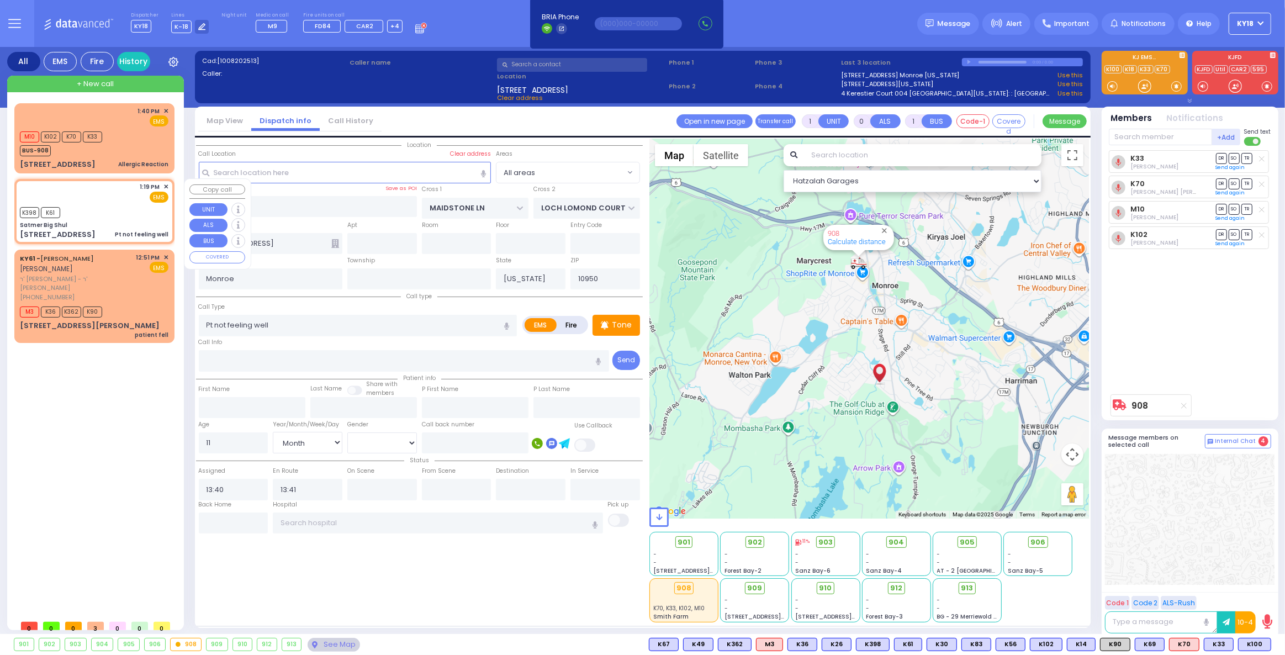
select select
type input "13:19"
type input "Satmer Big Shul"
type input "EAHAL COURT"
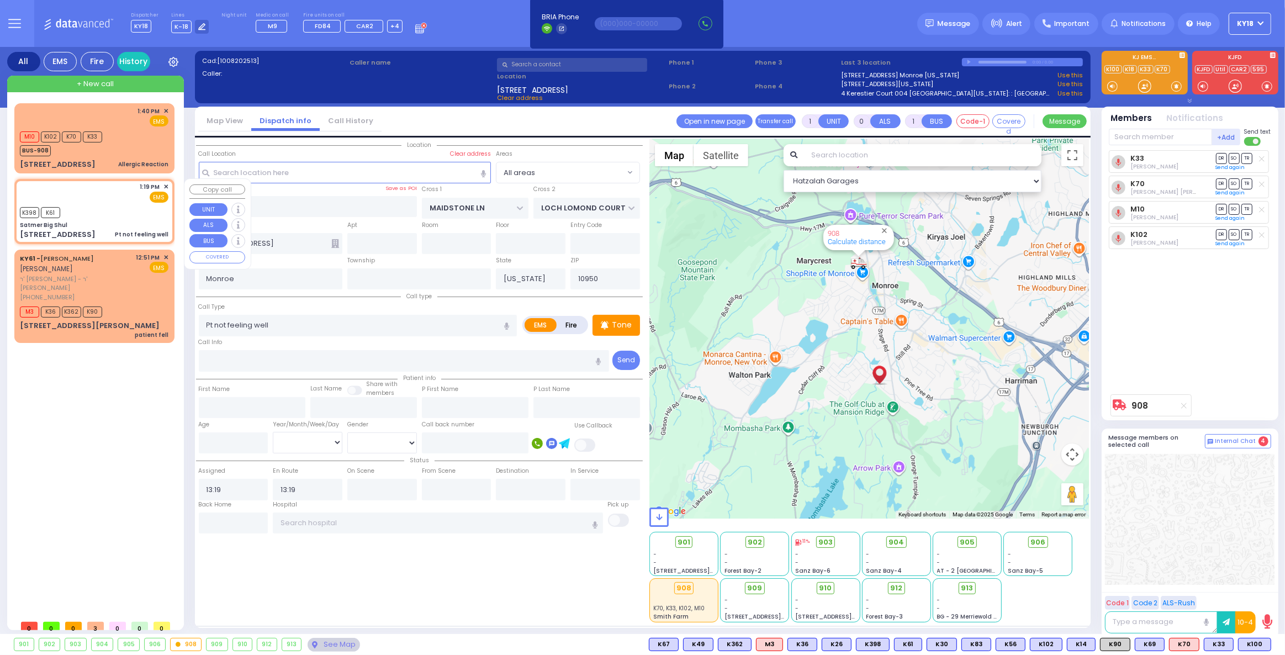
type input "[STREET_ADDRESS]"
type input "[PERSON_NAME]"
select select "Hatzalah Garages"
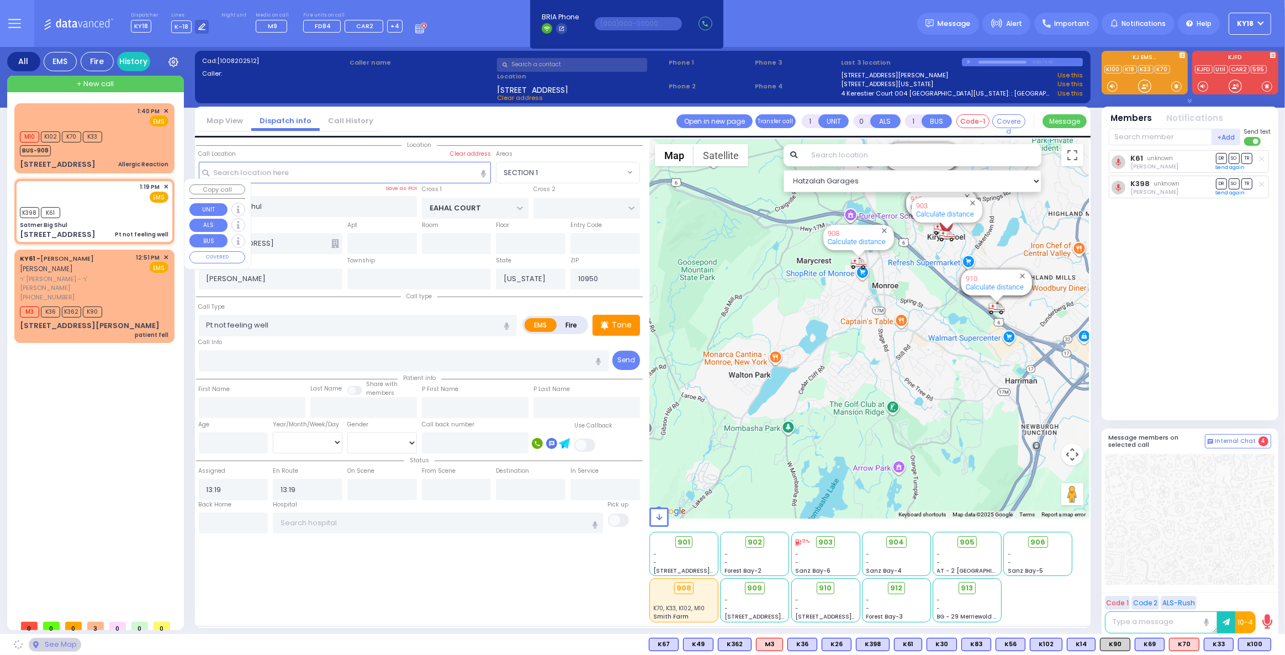
select select "SECTION 1"
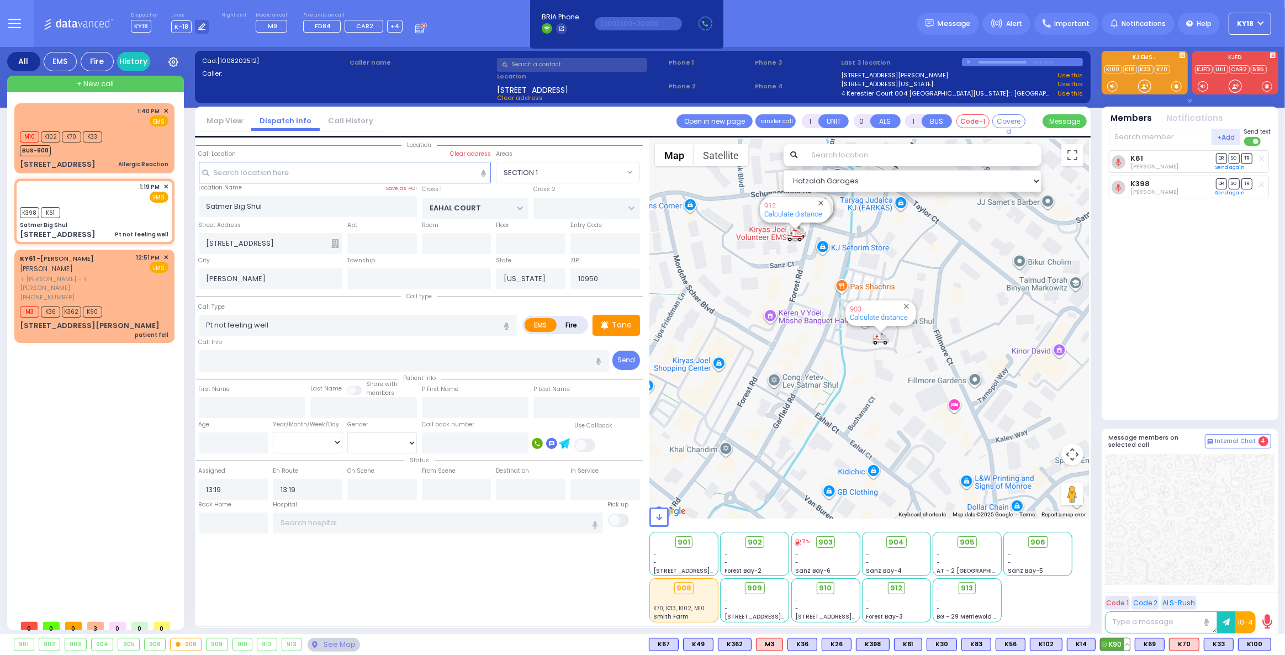
click at [1125, 645] on span "K90" at bounding box center [1115, 645] width 29 height 12
select select
radio input "true"
select select
select select "Hatzalah Garages"
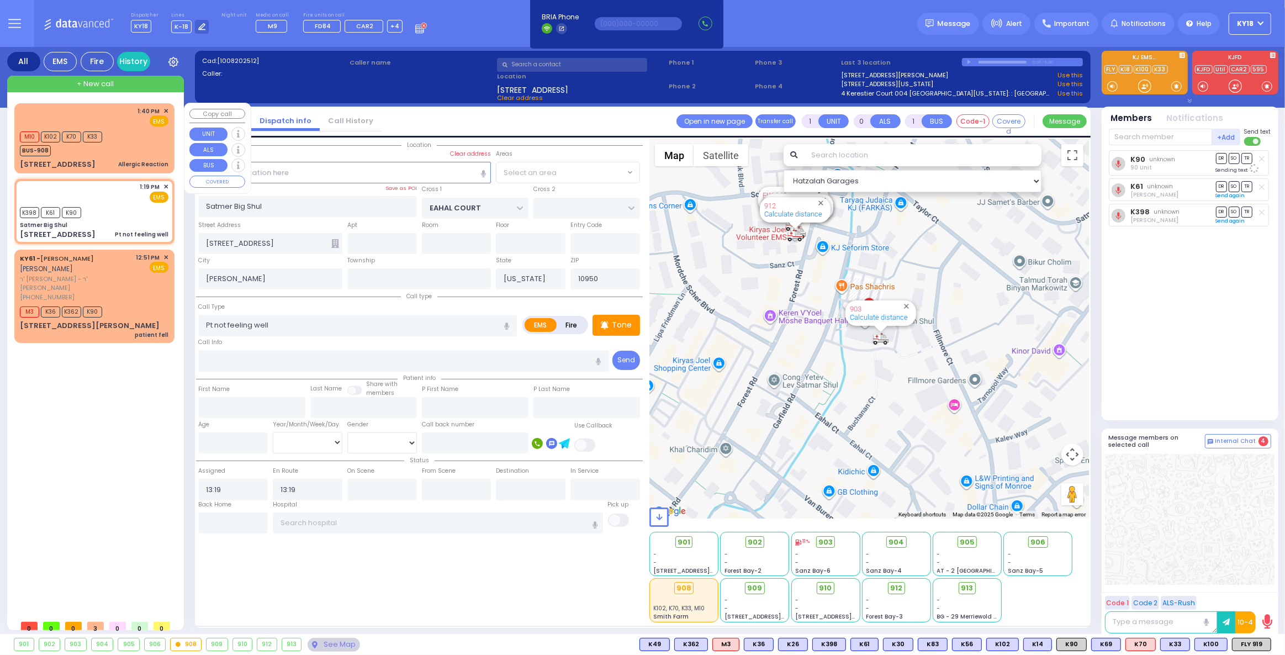
select select "SECTION 1"
click at [1212, 647] on span "K100" at bounding box center [1211, 645] width 32 height 12
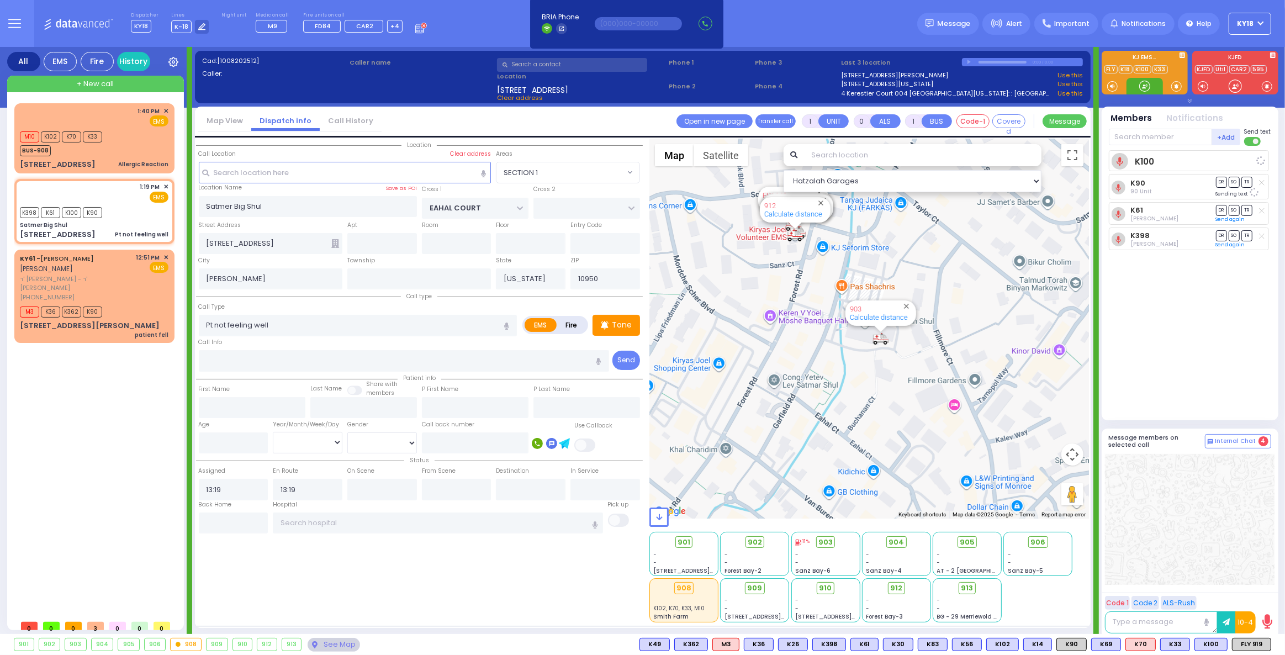
select select
radio input "true"
select select
select select "Hatzalah Garages"
select select "SECTION 1"
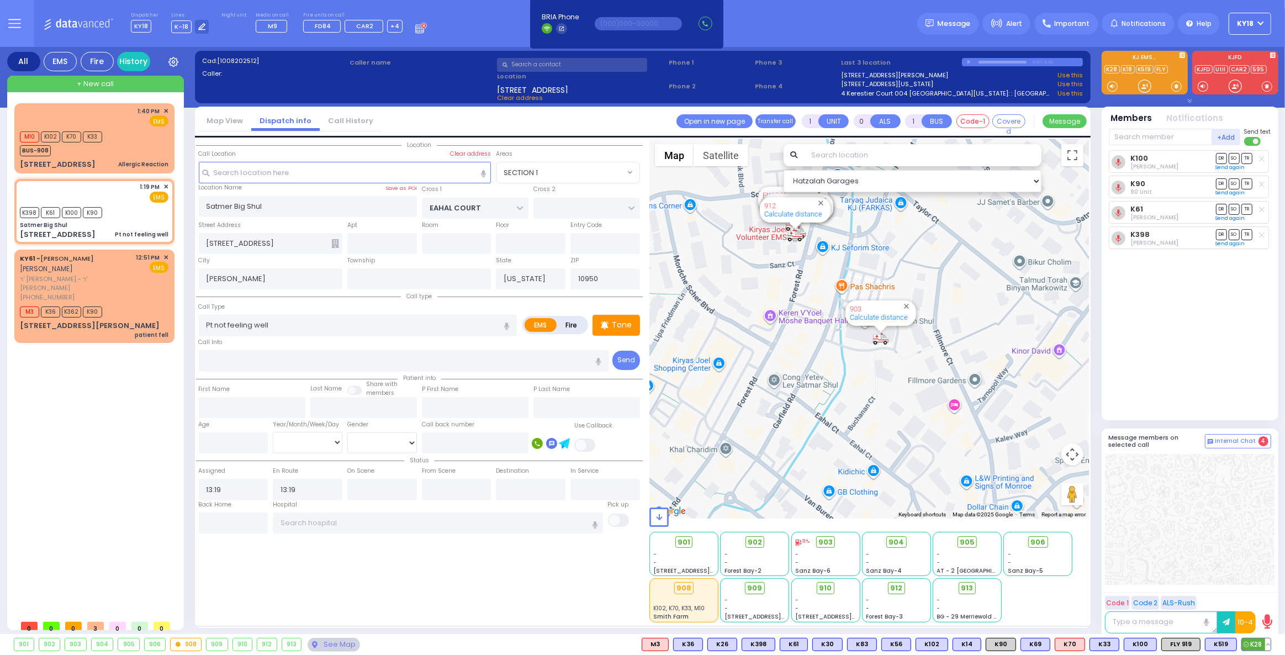
click at [1253, 646] on span "K28" at bounding box center [1256, 645] width 29 height 12
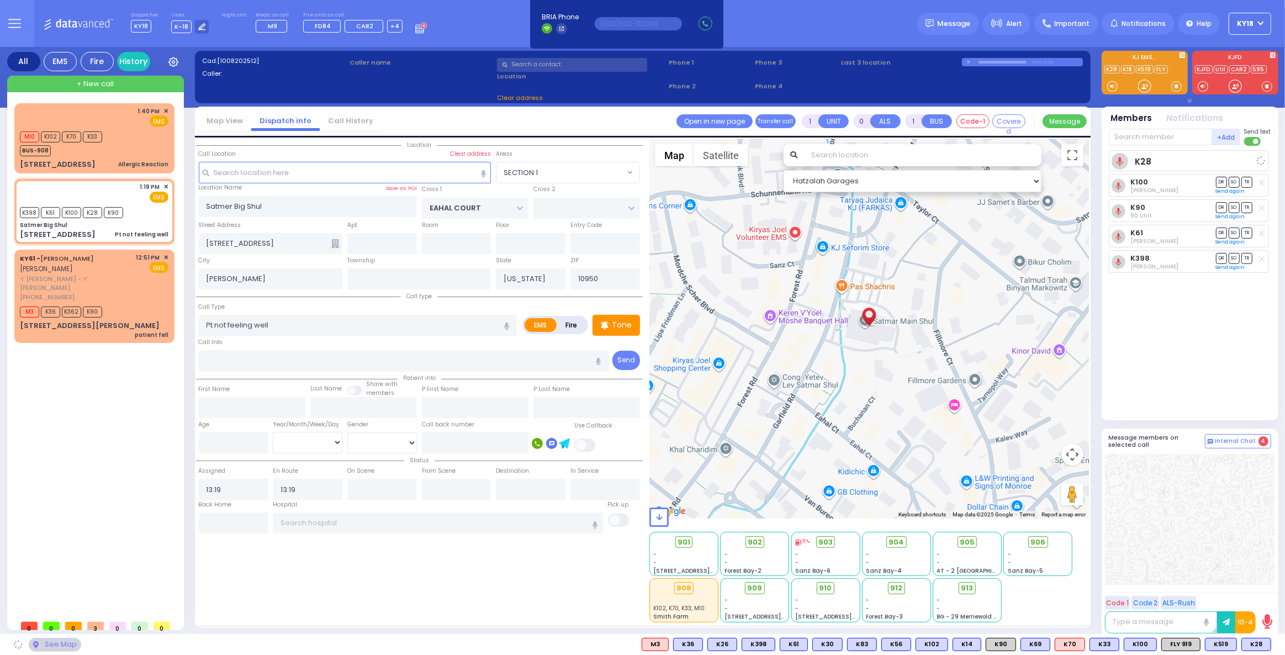
select select
radio input "true"
select select
select select "Hatzalah Garages"
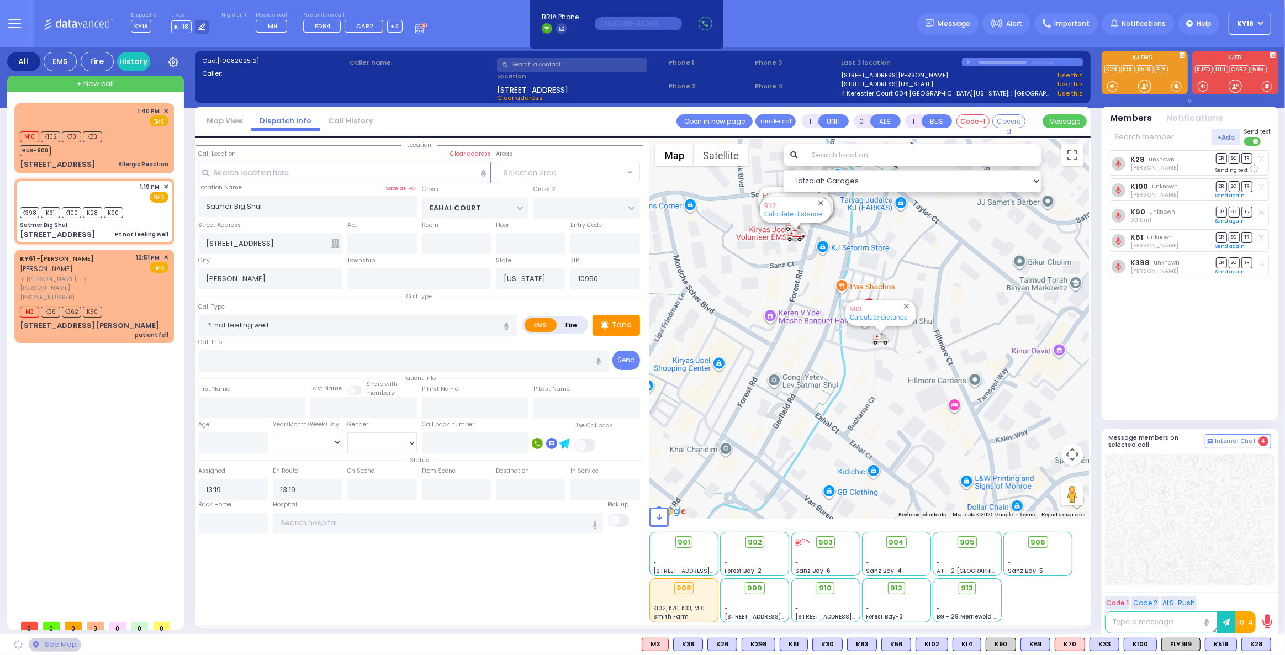
select select "SECTION 1"
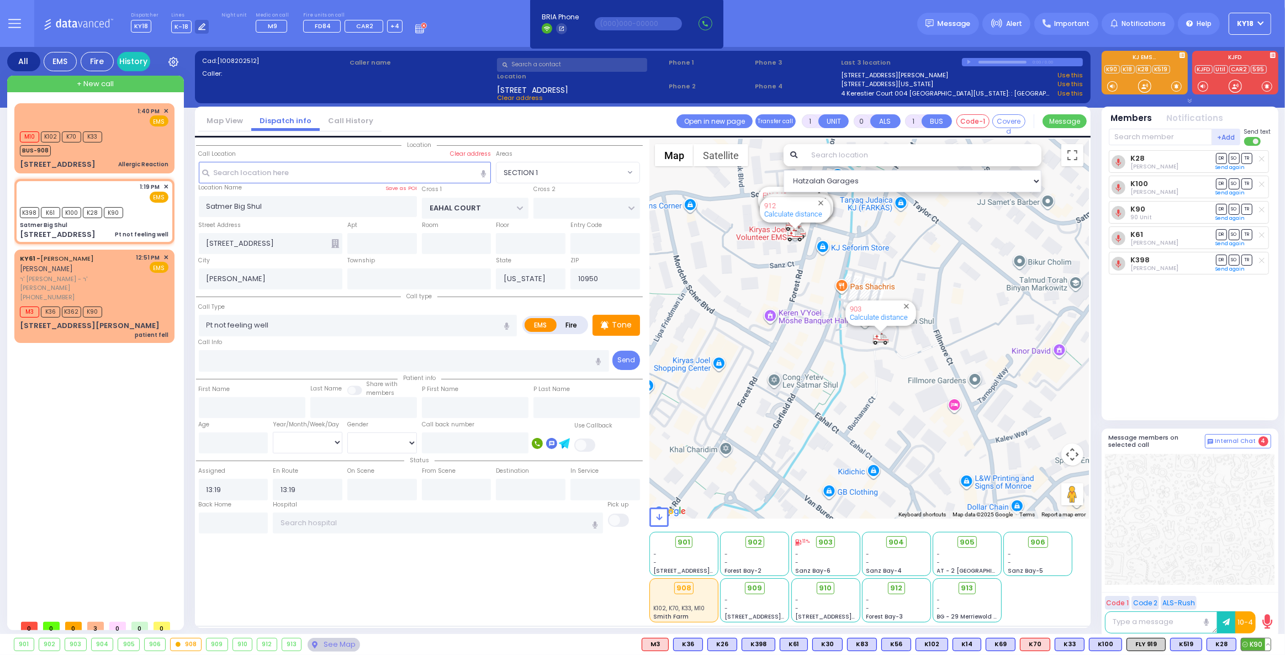
click at [1253, 648] on span "K90" at bounding box center [1256, 645] width 29 height 12
click at [337, 648] on div "See Map" at bounding box center [334, 645] width 52 height 14
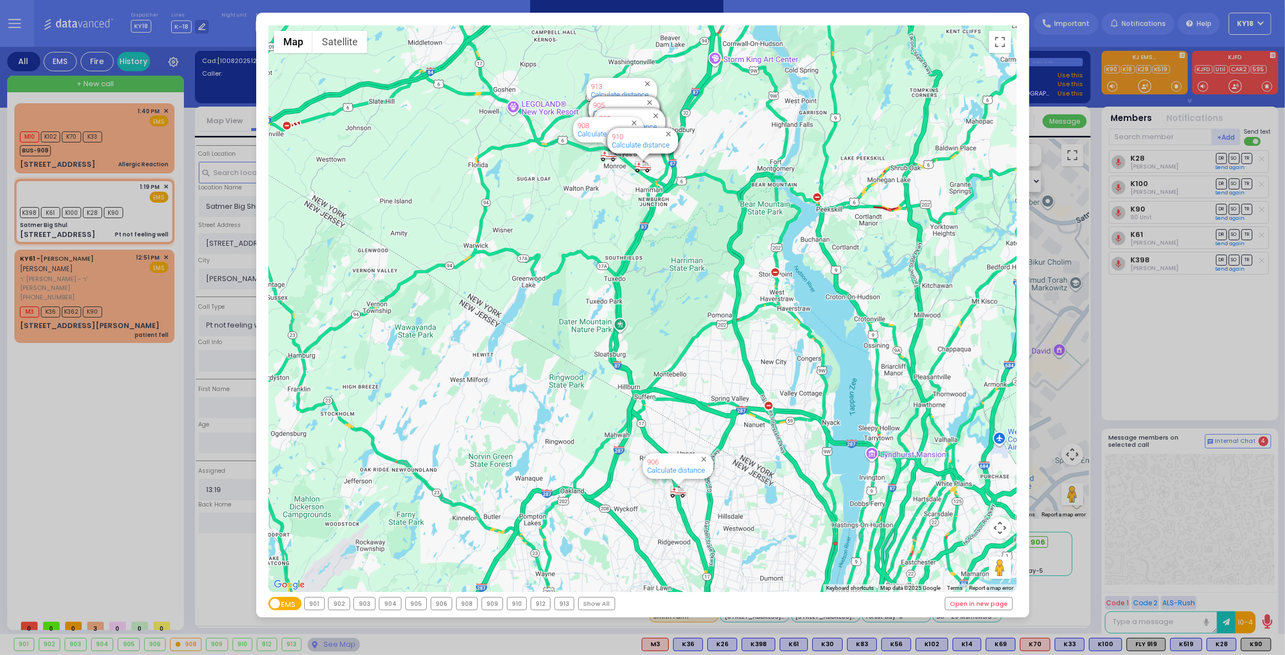
click at [100, 299] on div "← Move left → Move right ↑ Move up ↓ Move down + Zoom in - Zoom out Home Jump l…" at bounding box center [642, 327] width 1285 height 655
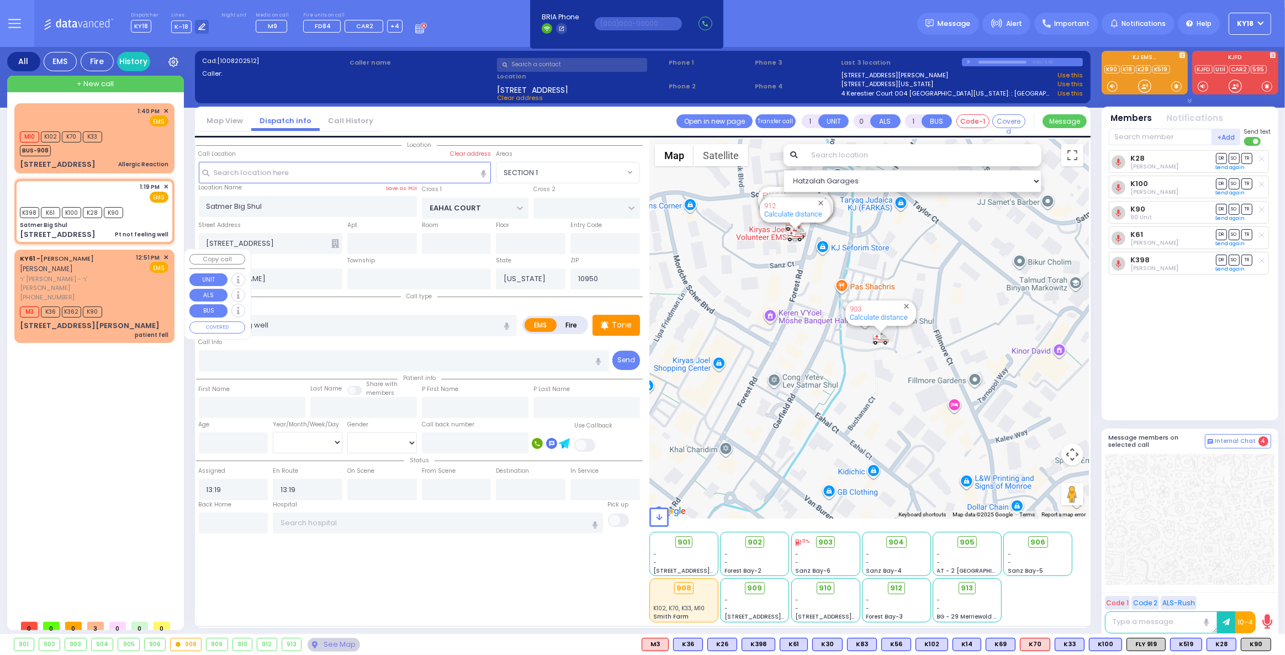
click at [102, 307] on span "K90" at bounding box center [92, 312] width 19 height 11
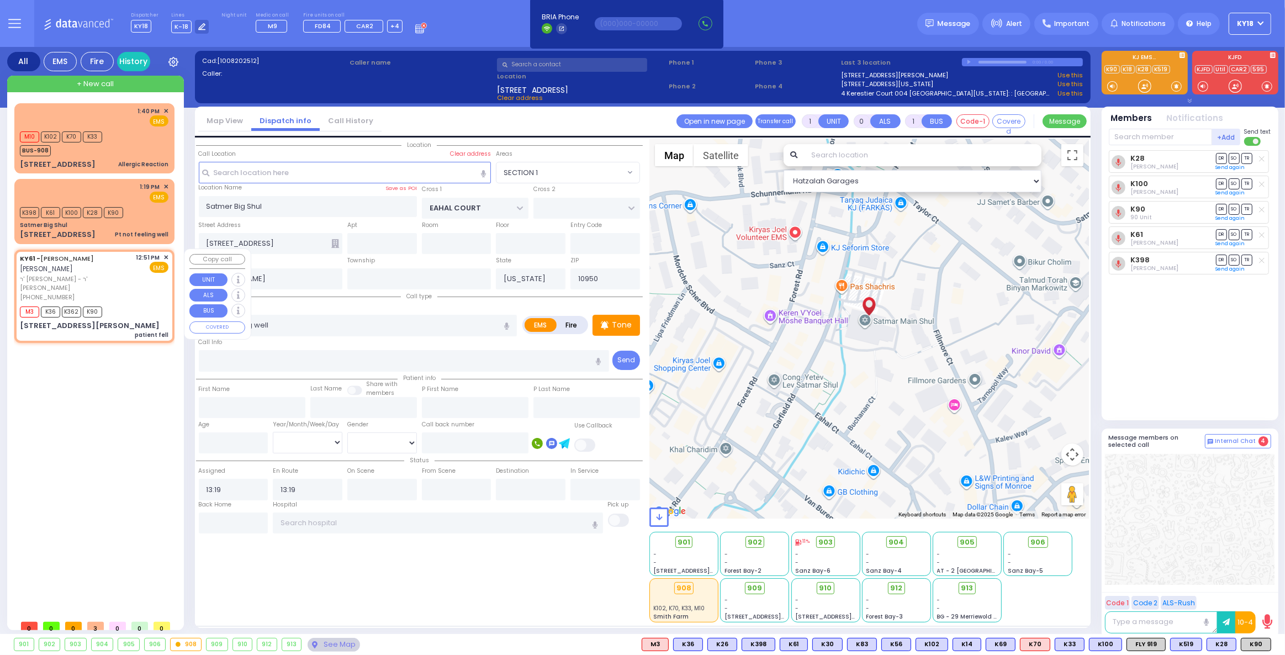
type input "2"
type input "1"
select select
type input "patient fell"
radio input "true"
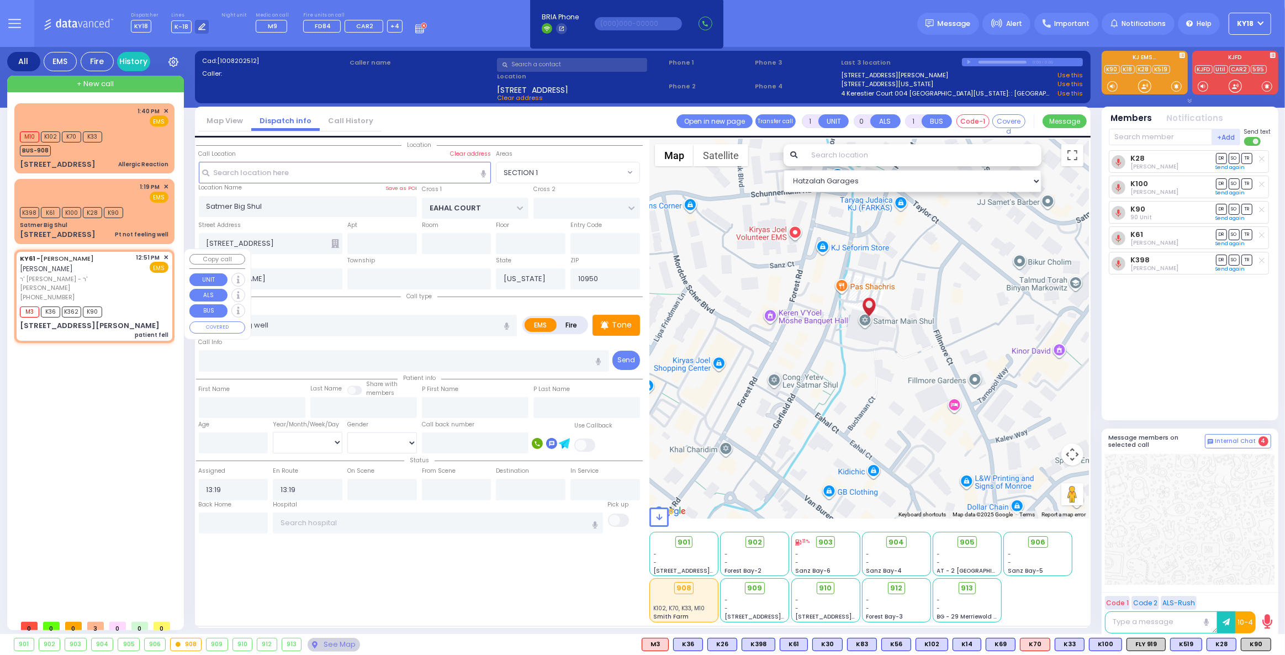
type input "[PERSON_NAME]"
select select
type input "12:51"
type input "12:53"
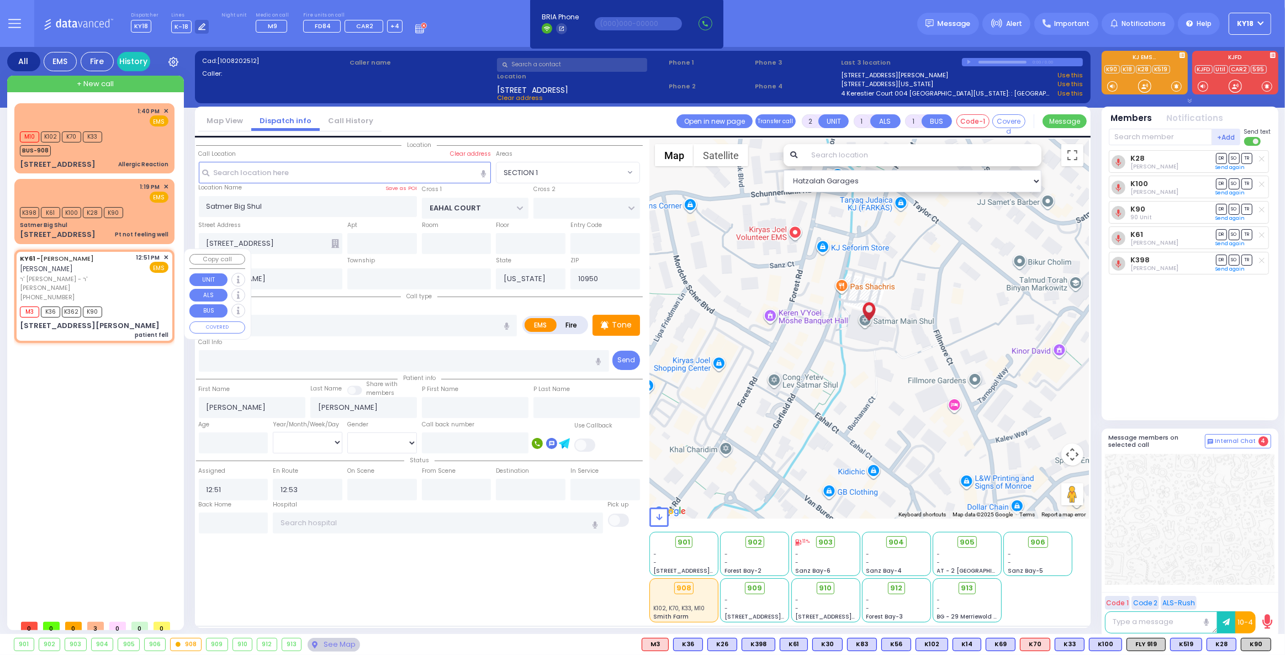
type input "FOREST RD"
type input "ZENTA RD"
type input "[STREET_ADDRESS][PERSON_NAME]"
type input "211"
select select "Hatzalah Garages"
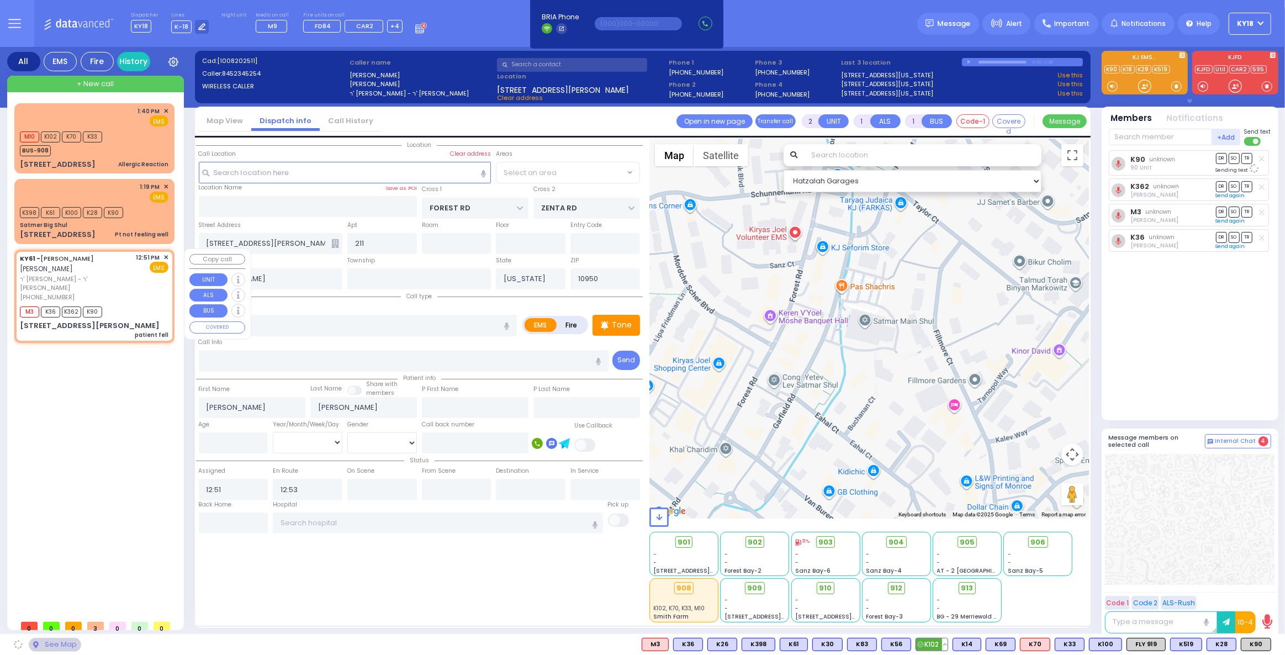
select select "MONROE"
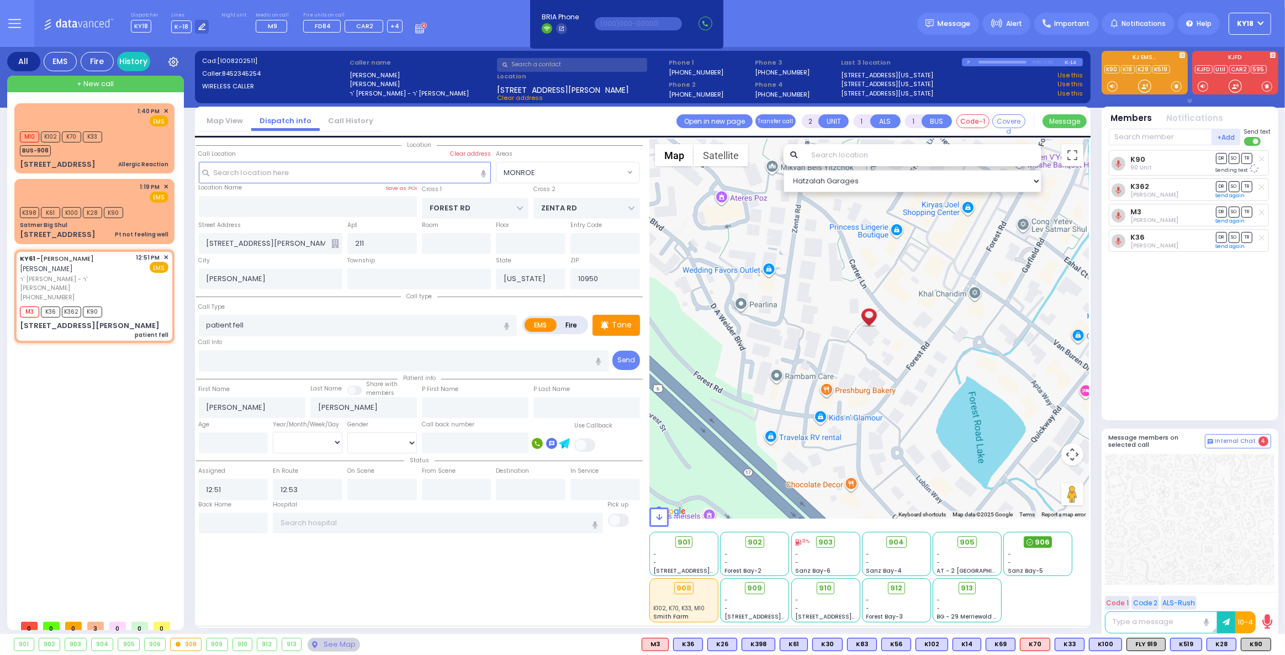
click at [1037, 541] on span "906" at bounding box center [1042, 542] width 15 height 11
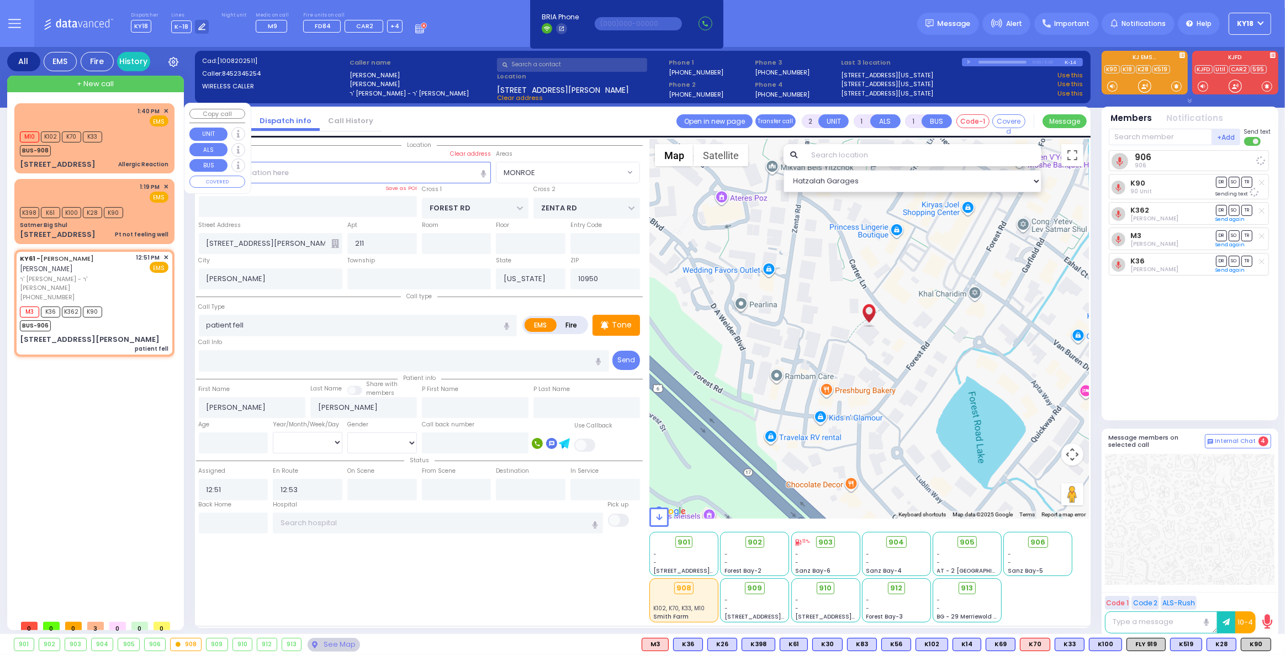
select select
radio input "true"
select select
select select "Hatzalah Garages"
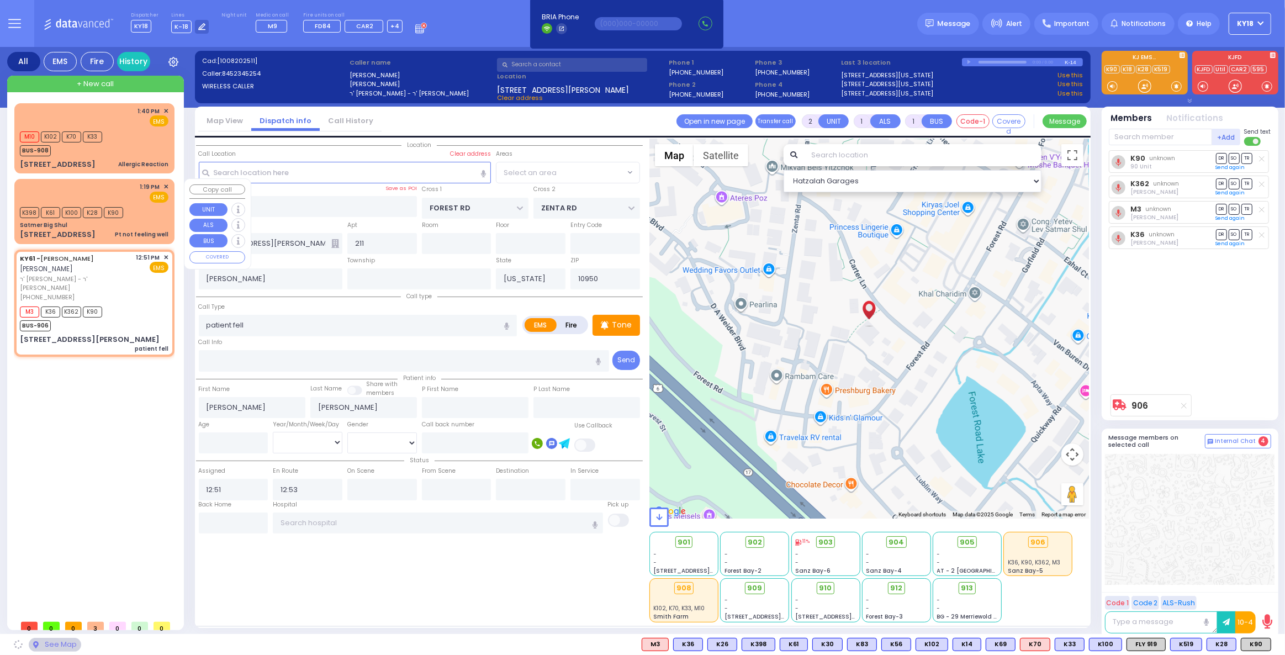
select select "MONROE"
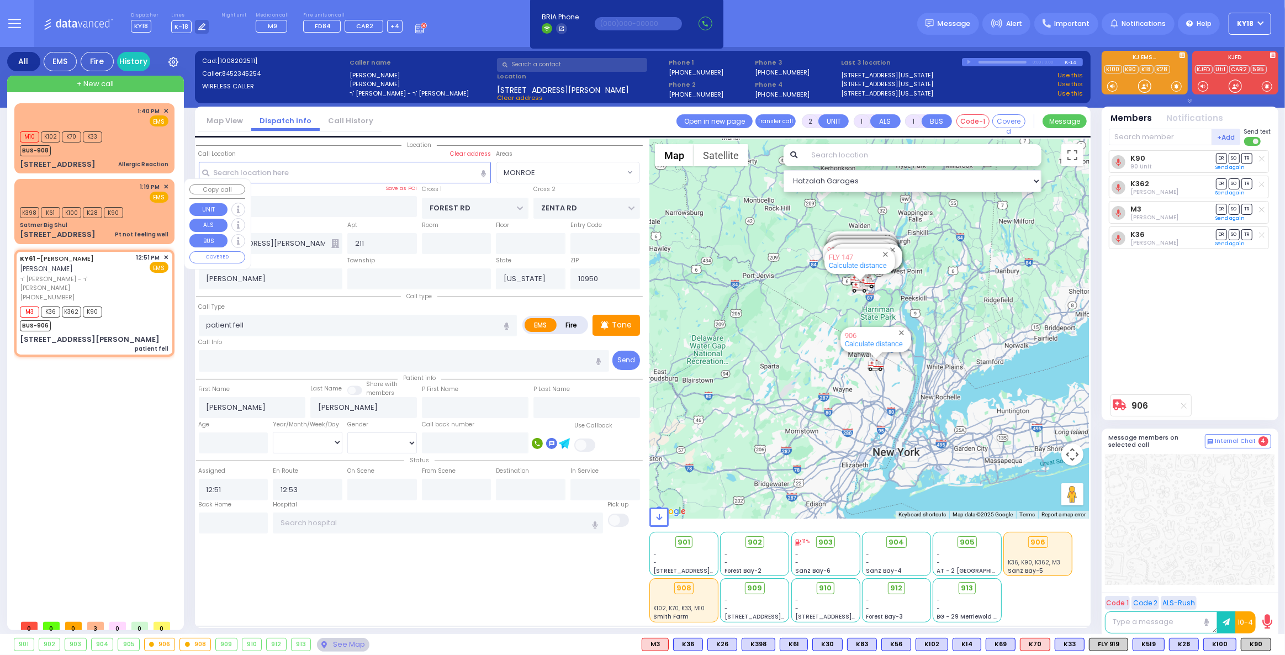
click at [89, 191] on div "1:19 PM ✕ EMS" at bounding box center [94, 192] width 149 height 20
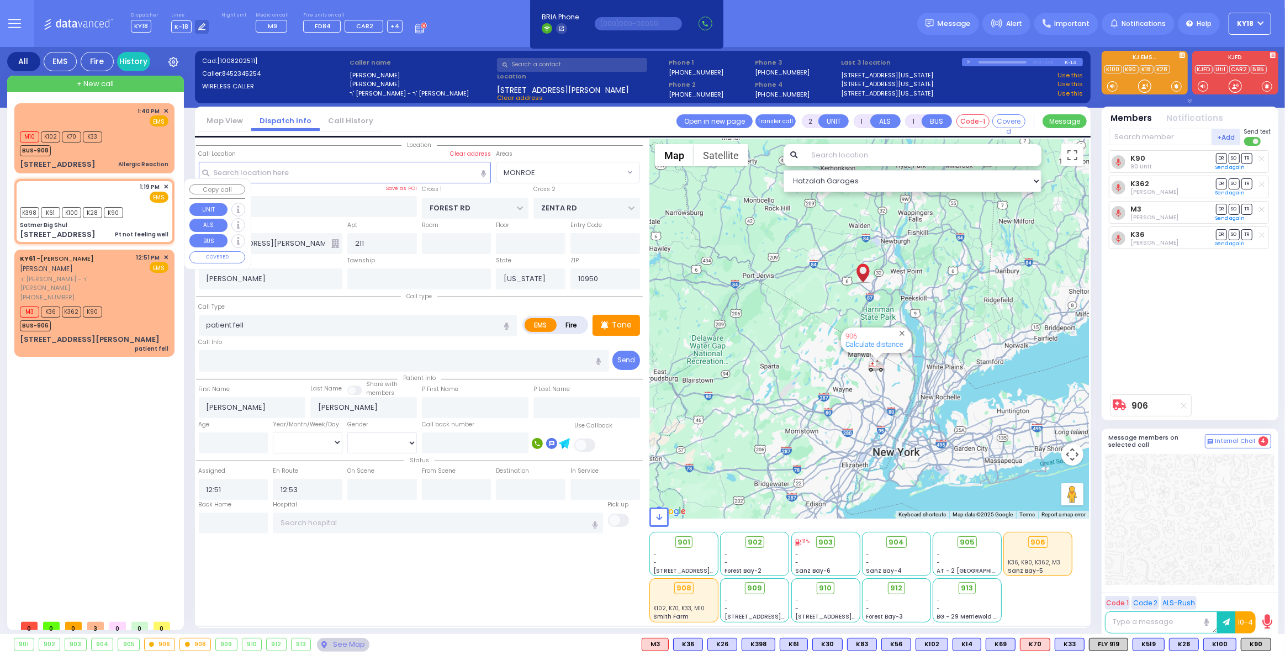
type input "1"
type input "0"
select select
type input "Pt not feeling well"
radio input "true"
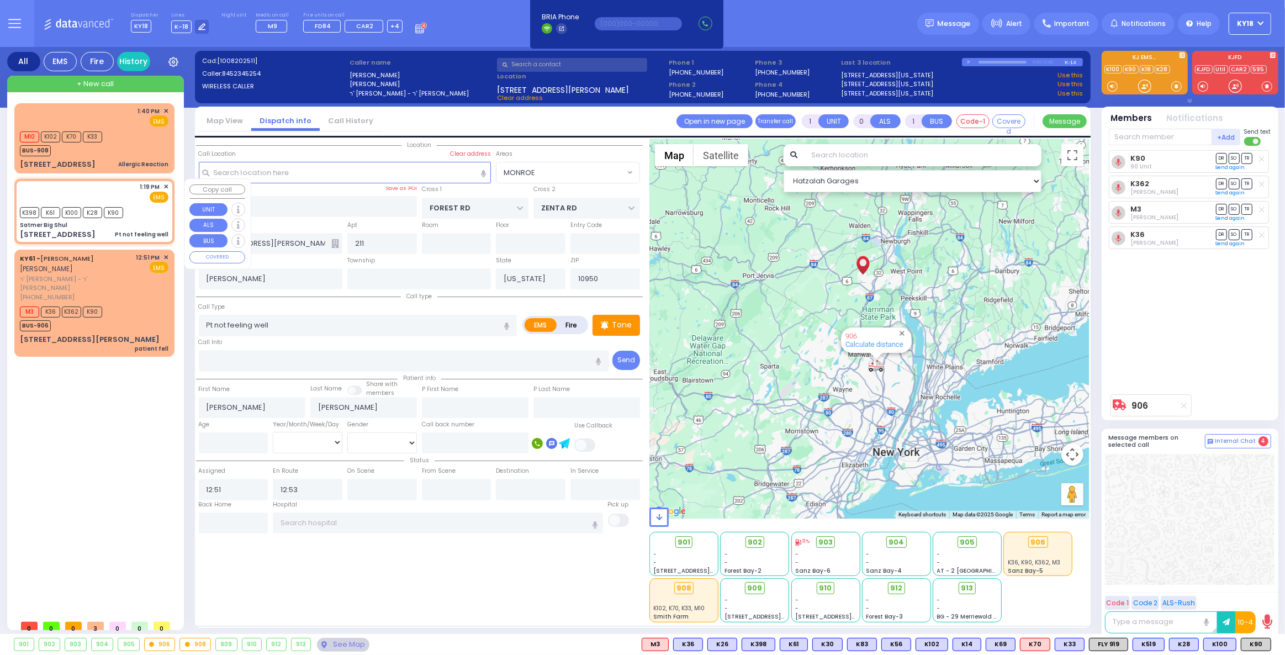
select select
type input "13:19"
select select "Hatzalah Garages"
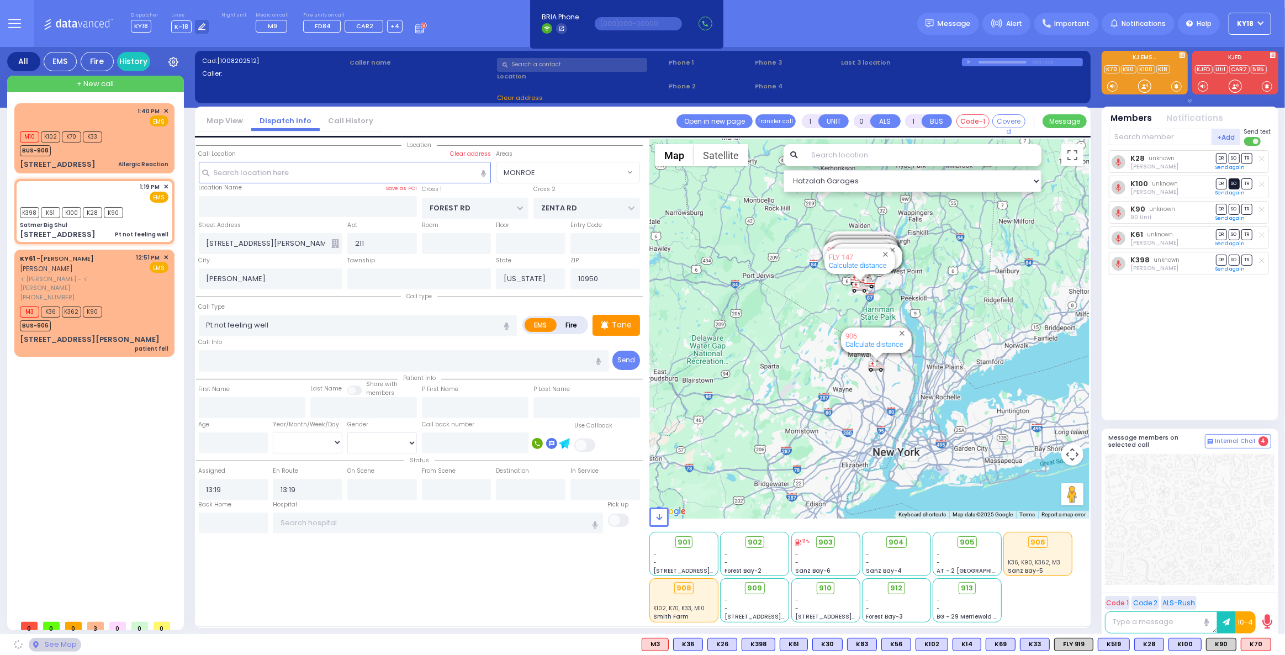
type input "Satmer Big Shul"
type input "EAHAL COURT"
type input "[STREET_ADDRESS]"
select select "SECTION 1"
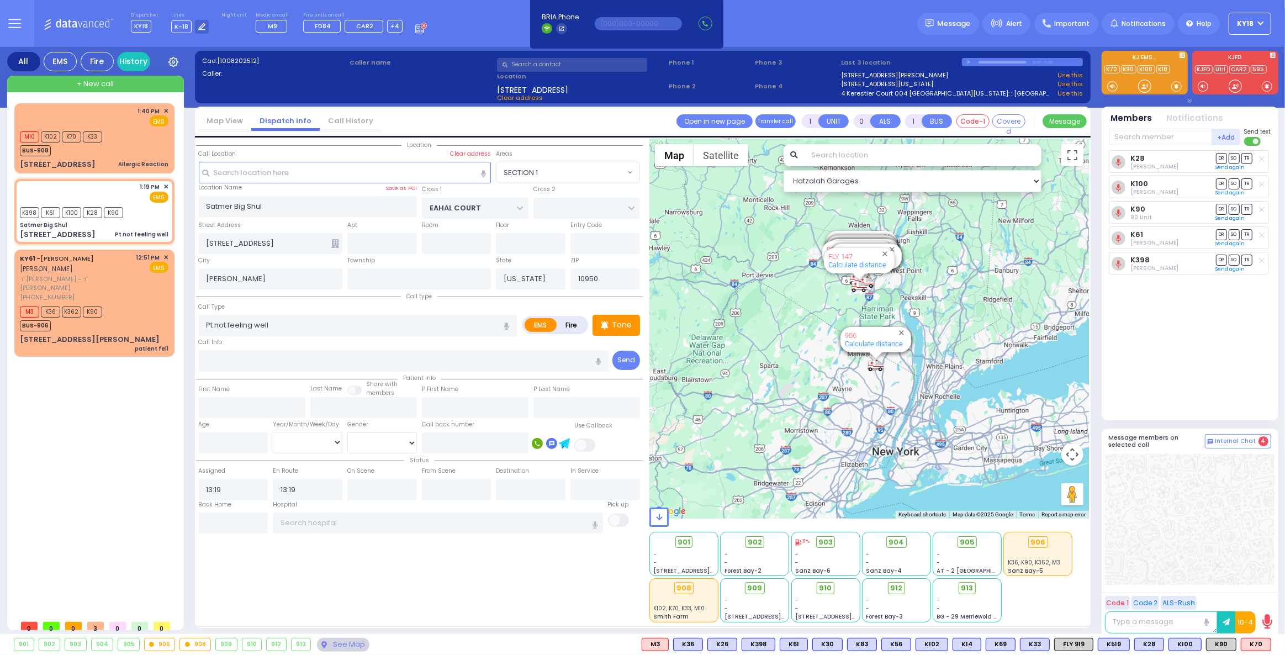
click at [1263, 157] on line at bounding box center [1261, 158] width 5 height 5
select select
radio input "true"
select select
select select "Hatzalah Garages"
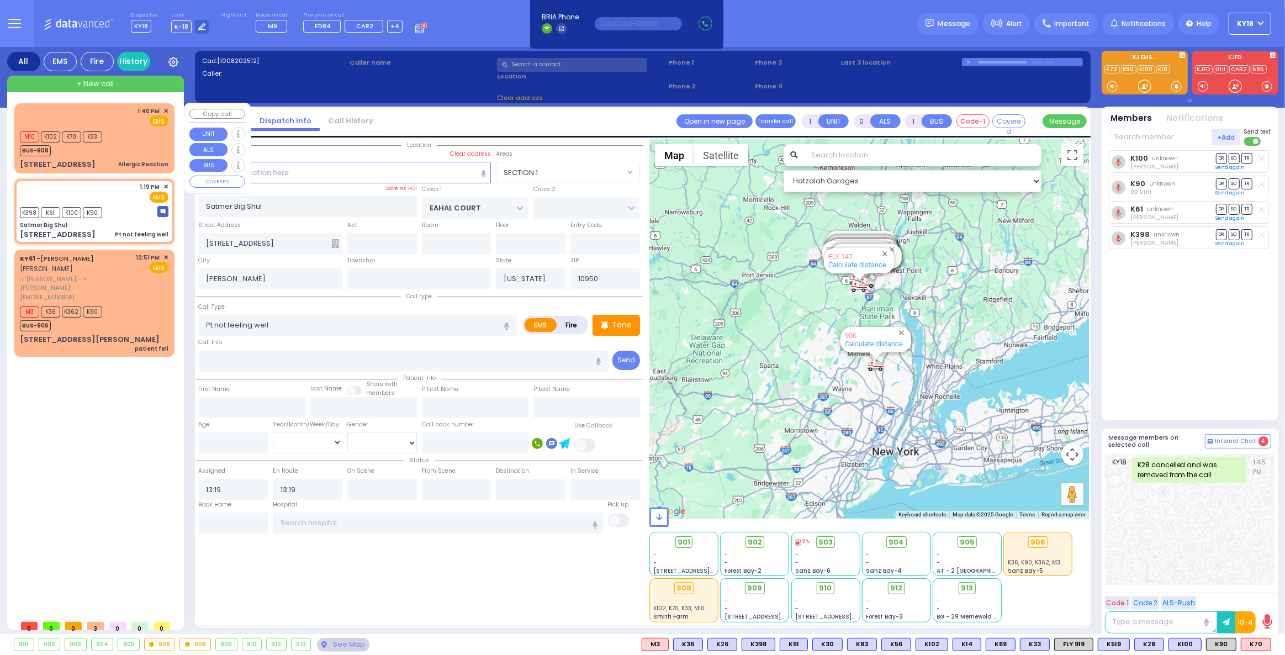
select select "SECTION 1"
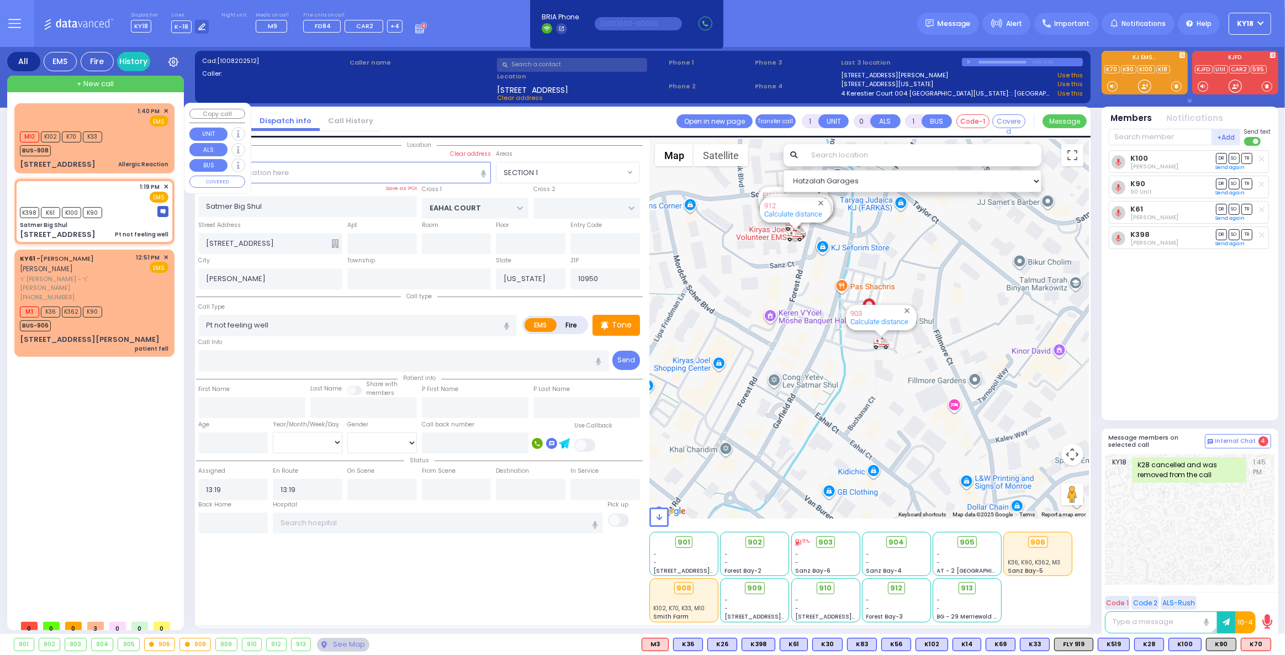
click at [120, 137] on div "M10 K102 K70 K33 BUS-908" at bounding box center [94, 143] width 149 height 28
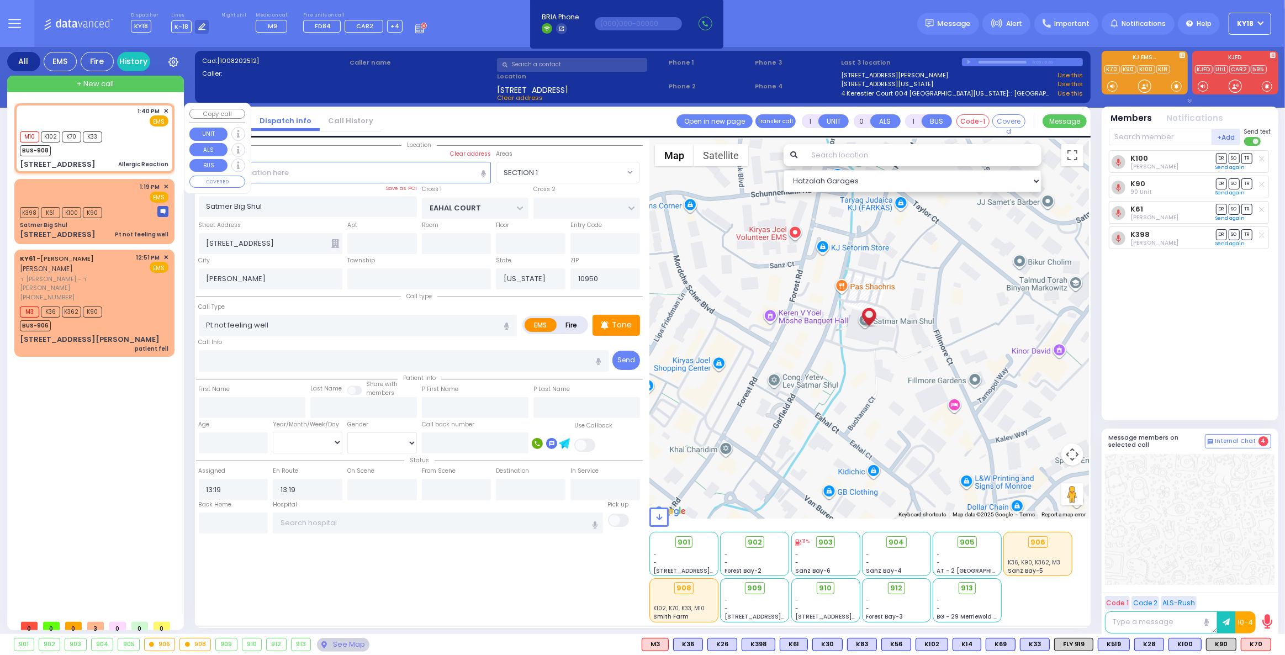
type input "2"
type input "1"
select select
type input "Allergic Reaction"
radio input "true"
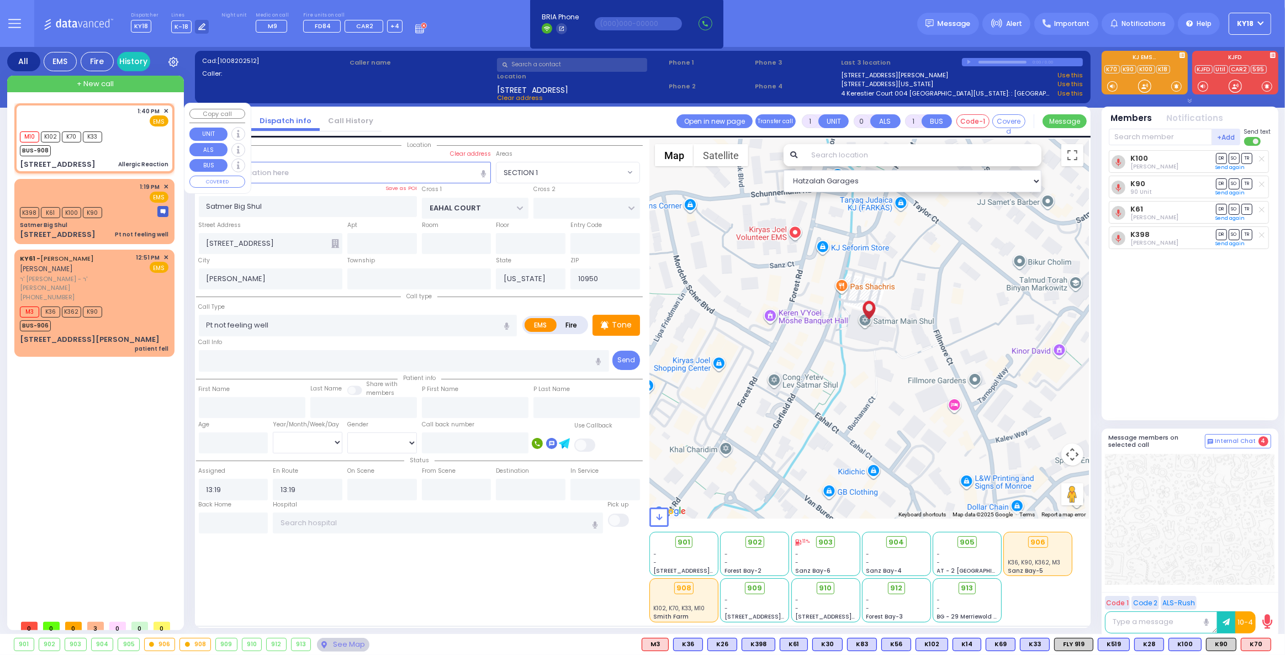
type input "11"
select select "Month"
type input "13:40"
type input "13:41"
select select "Hatzalah Garages"
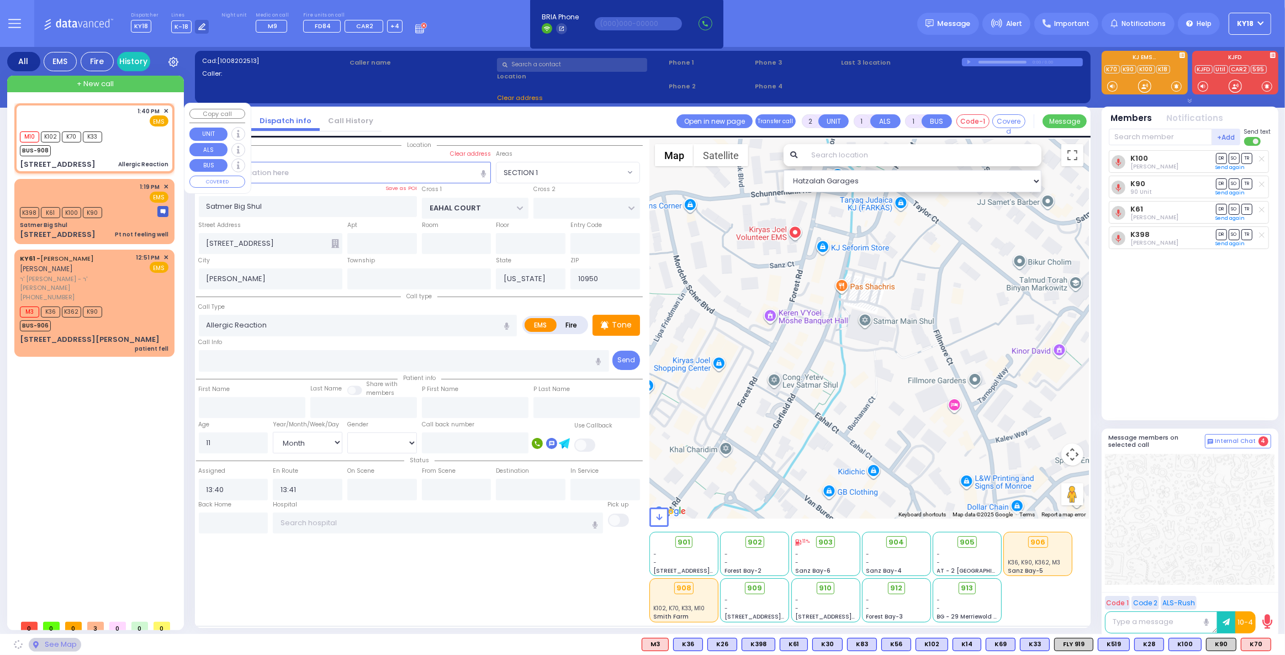
type input "MAIDSTONE LN"
type input "LOCH LOMOND COURT"
type input "[STREET_ADDRESS]"
type input "Monroe"
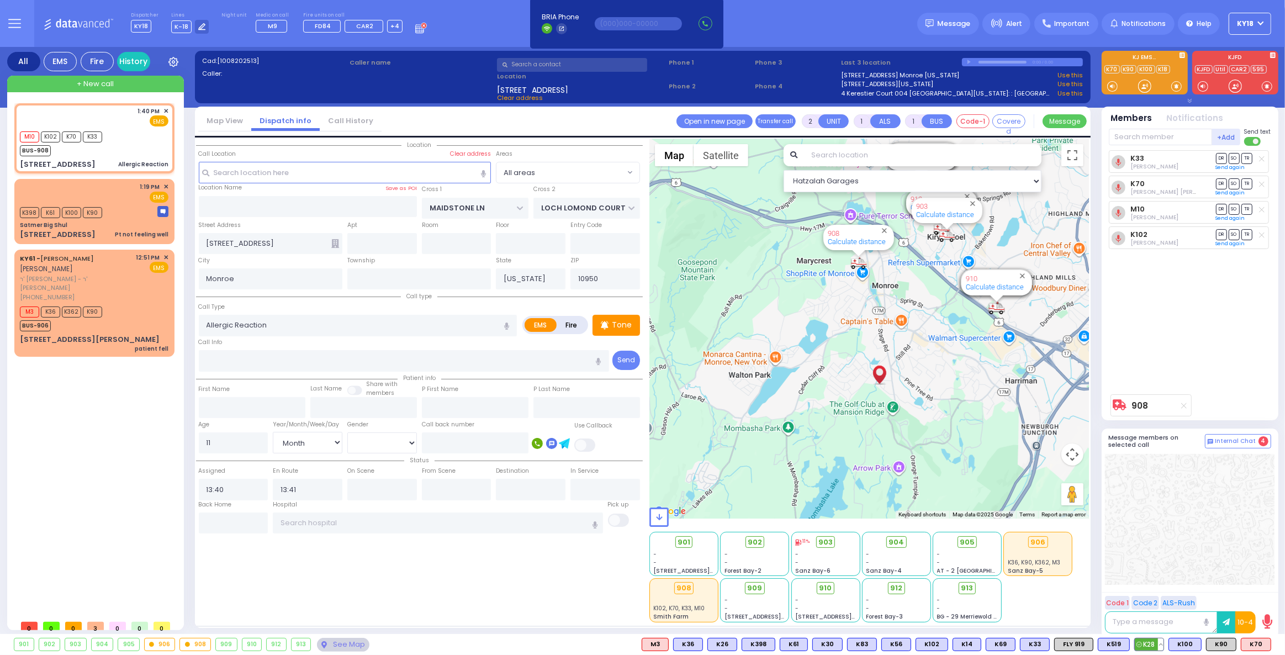
click at [1158, 641] on span "K28" at bounding box center [1149, 645] width 29 height 12
select select
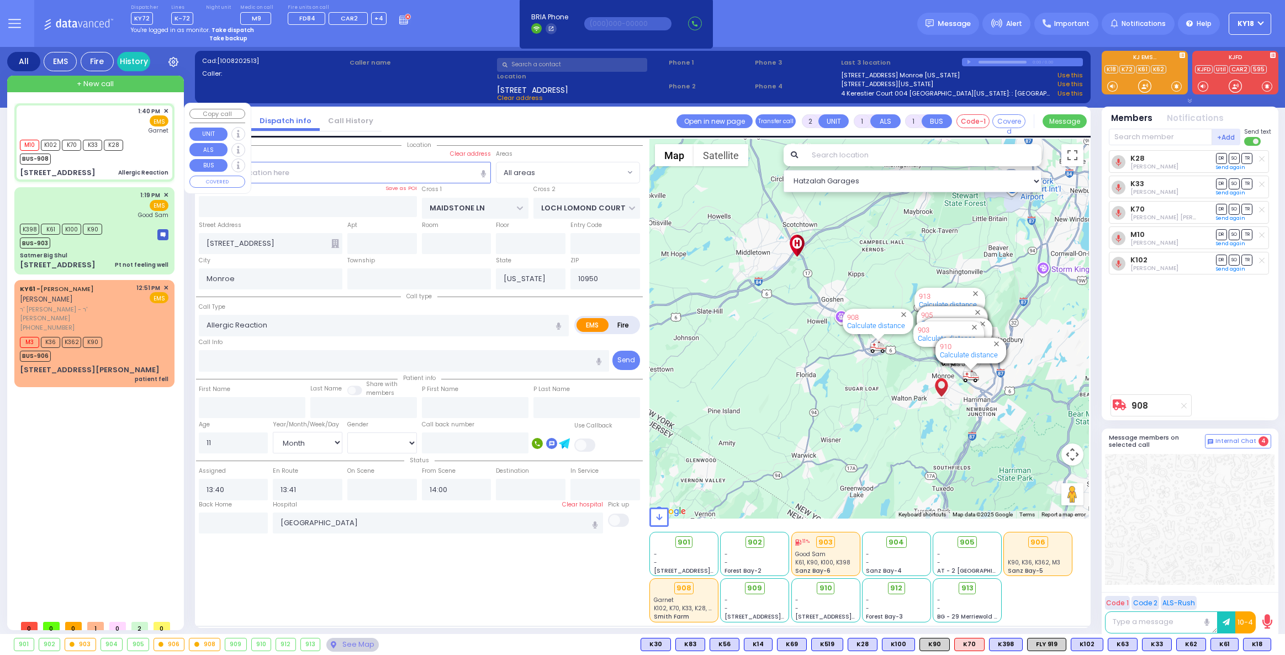
select select "Month"
